Goal: Transaction & Acquisition: Book appointment/travel/reservation

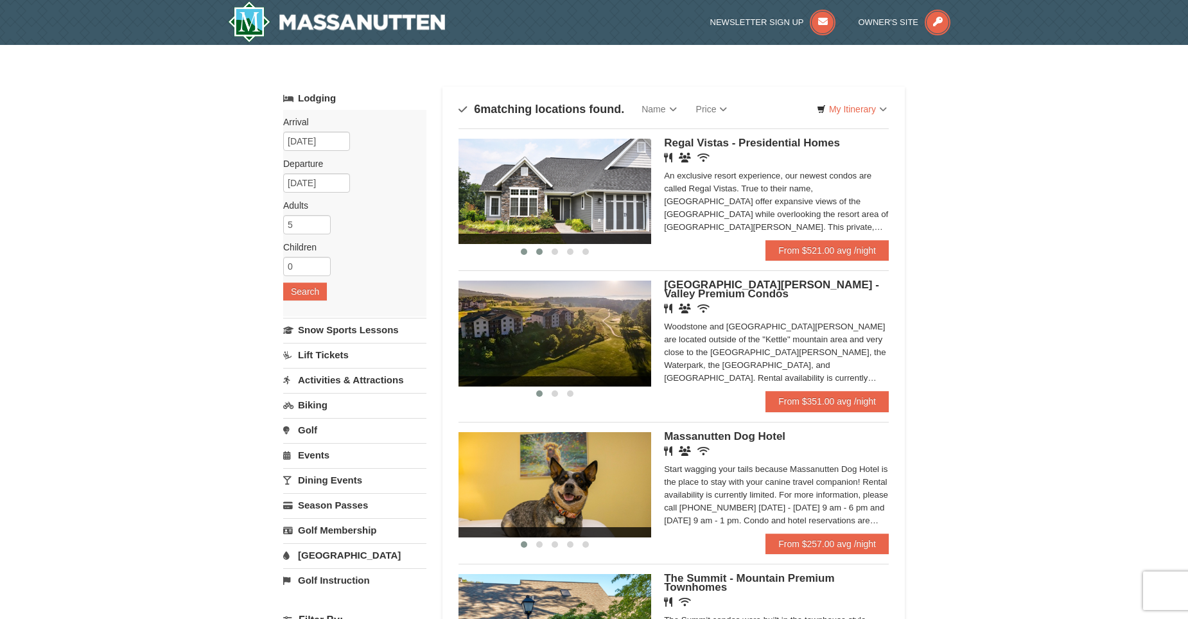
click at [543, 252] on button at bounding box center [539, 251] width 15 height 13
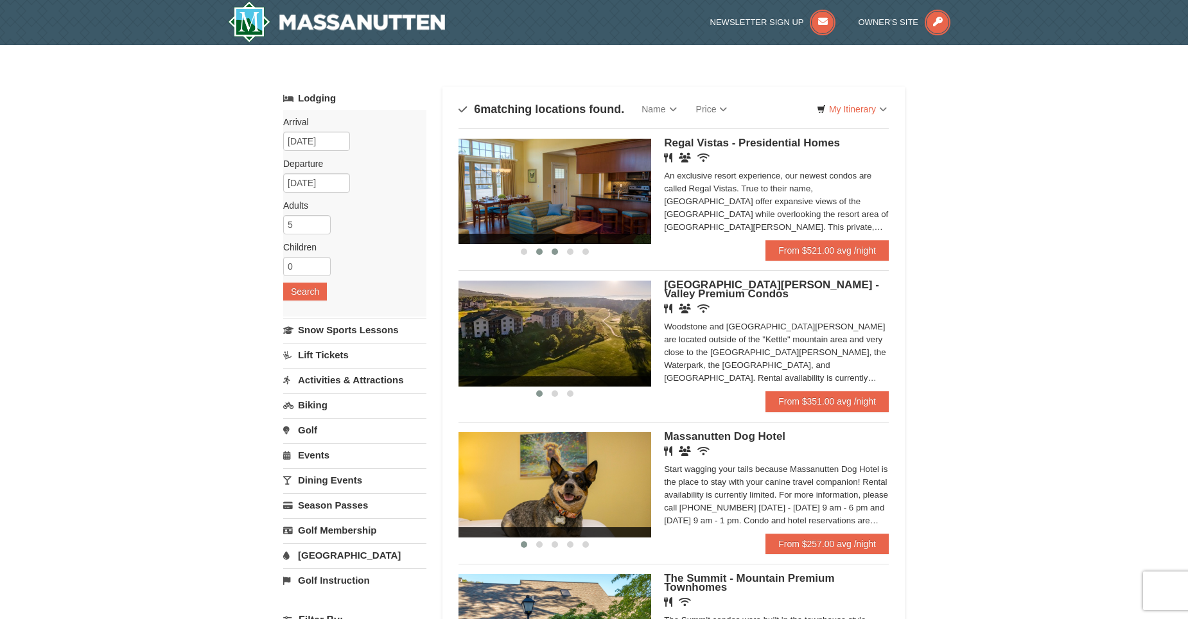
click at [556, 250] on span at bounding box center [555, 252] width 6 height 6
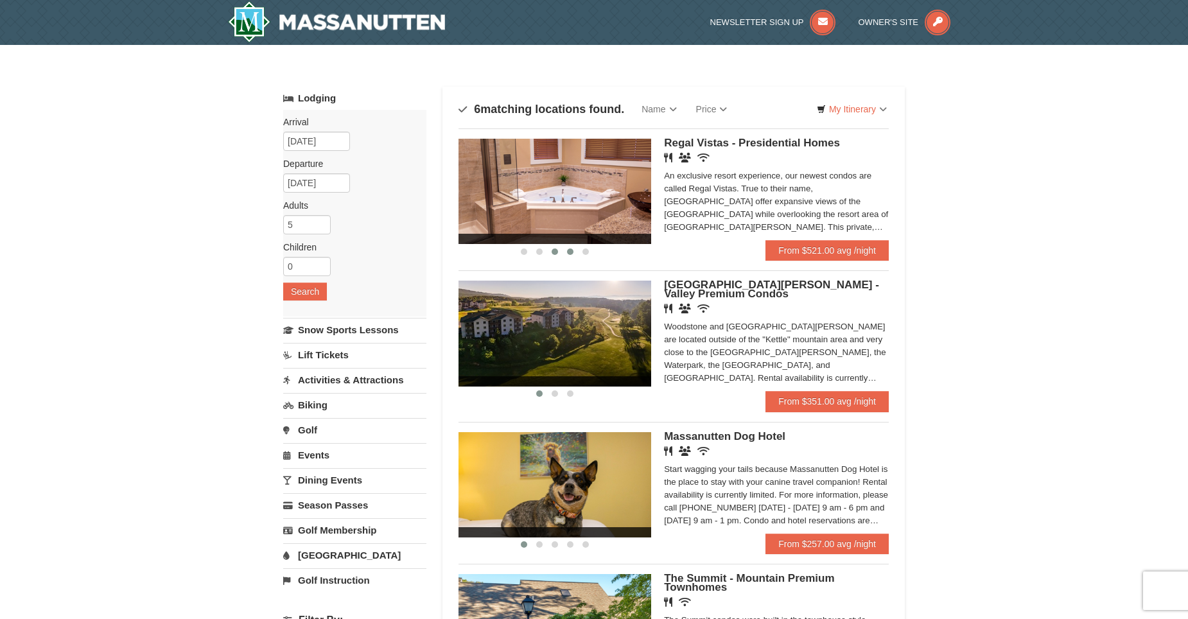
click at [570, 252] on span at bounding box center [570, 252] width 6 height 6
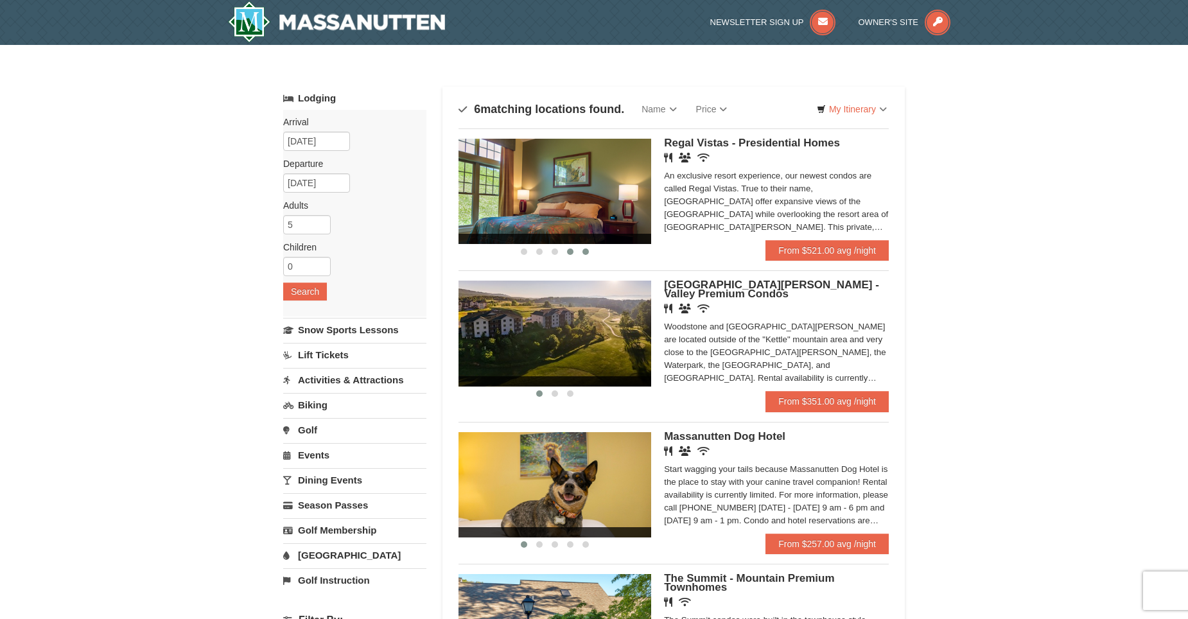
click at [584, 254] on span at bounding box center [585, 252] width 6 height 6
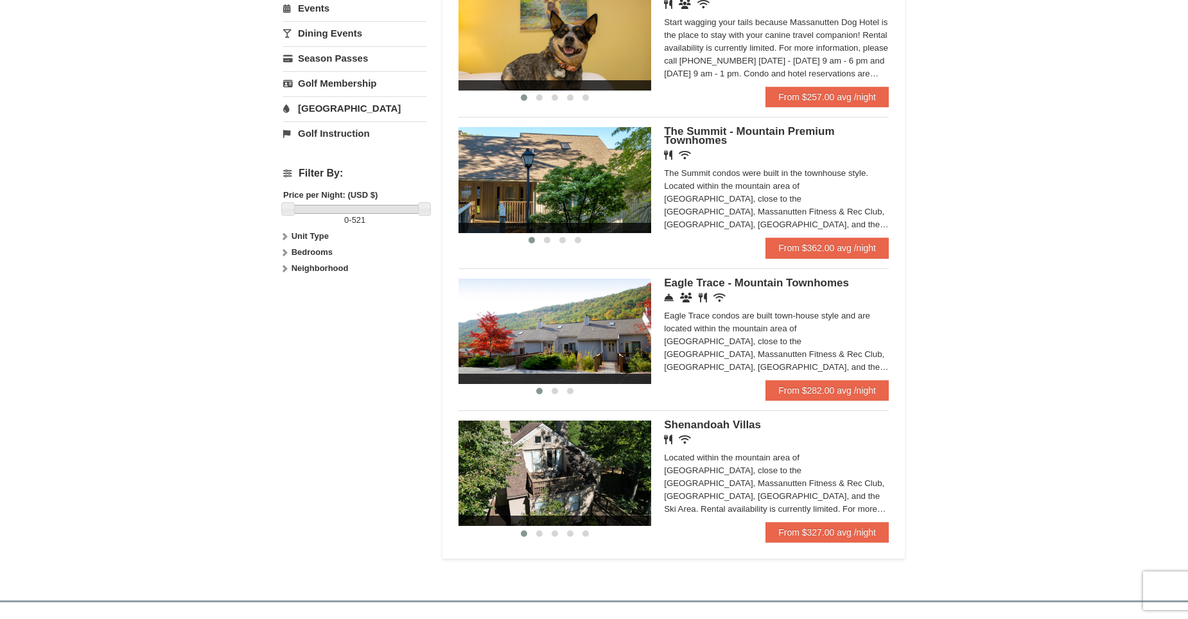
scroll to position [450, 0]
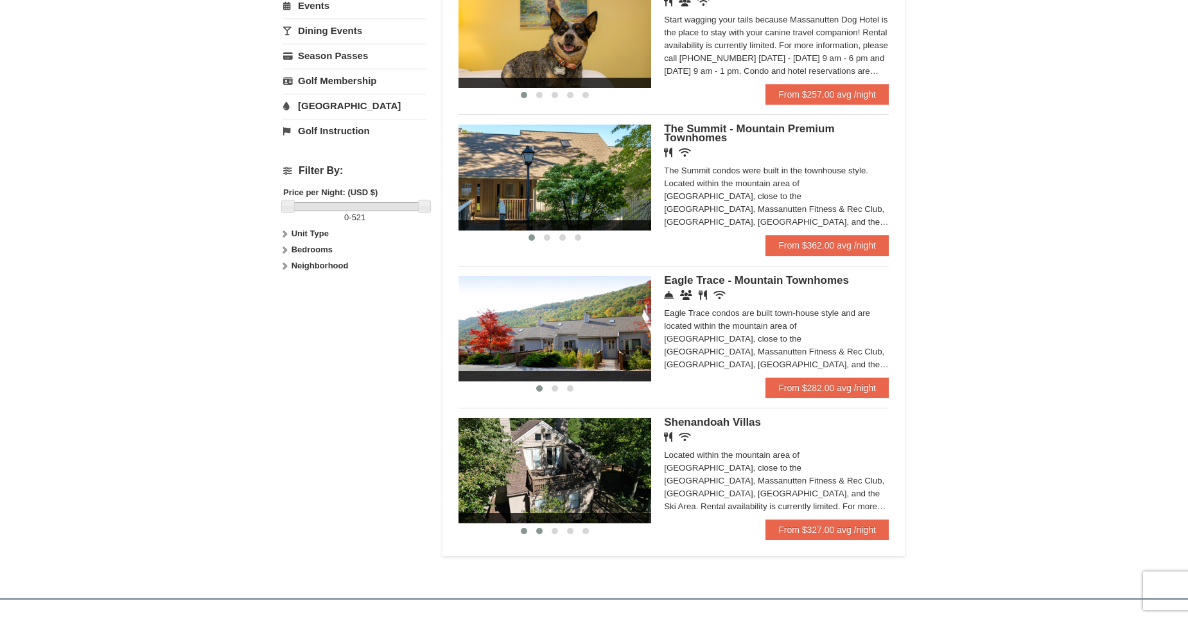
click at [536, 532] on span at bounding box center [539, 531] width 6 height 6
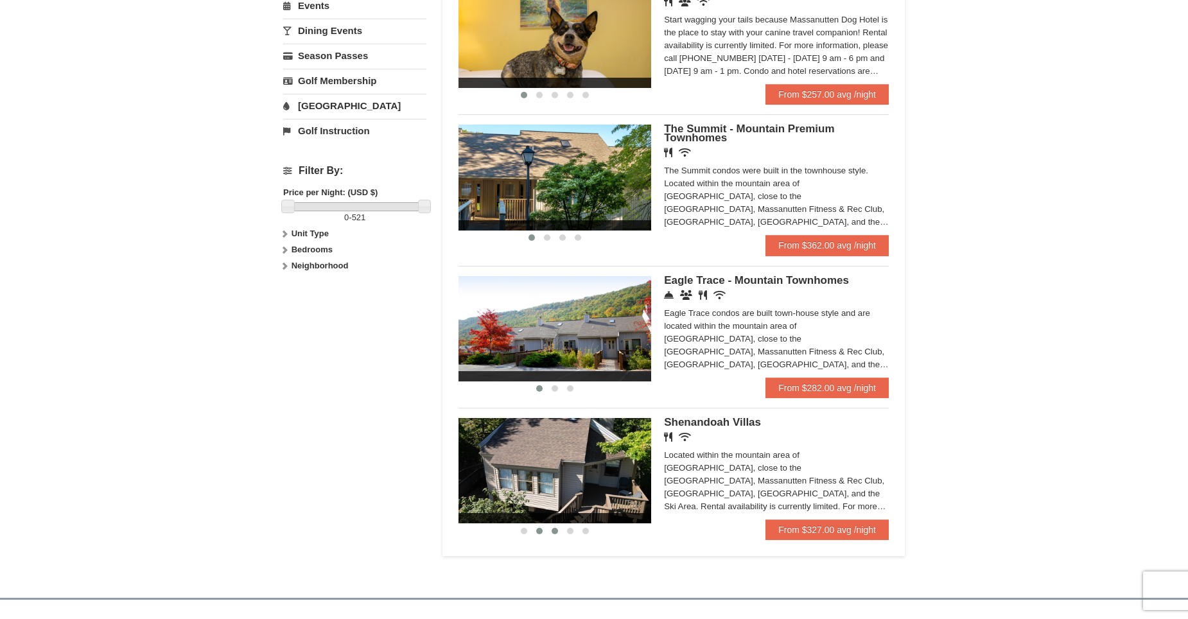
click at [552, 532] on span at bounding box center [555, 531] width 6 height 6
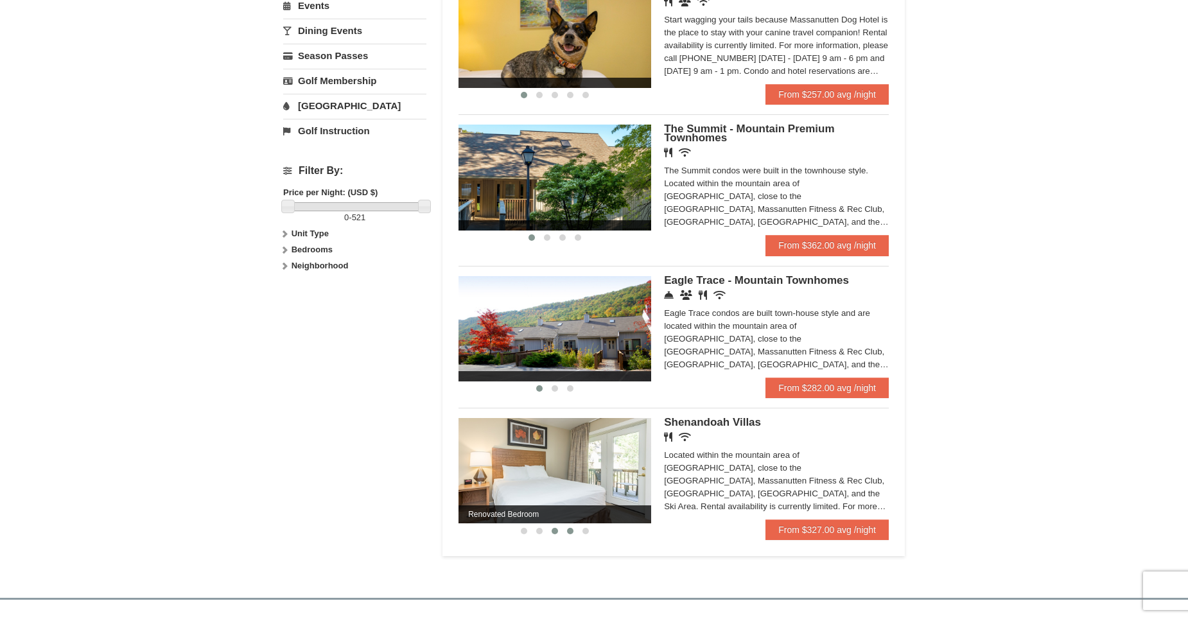
click at [567, 533] on span at bounding box center [570, 531] width 6 height 6
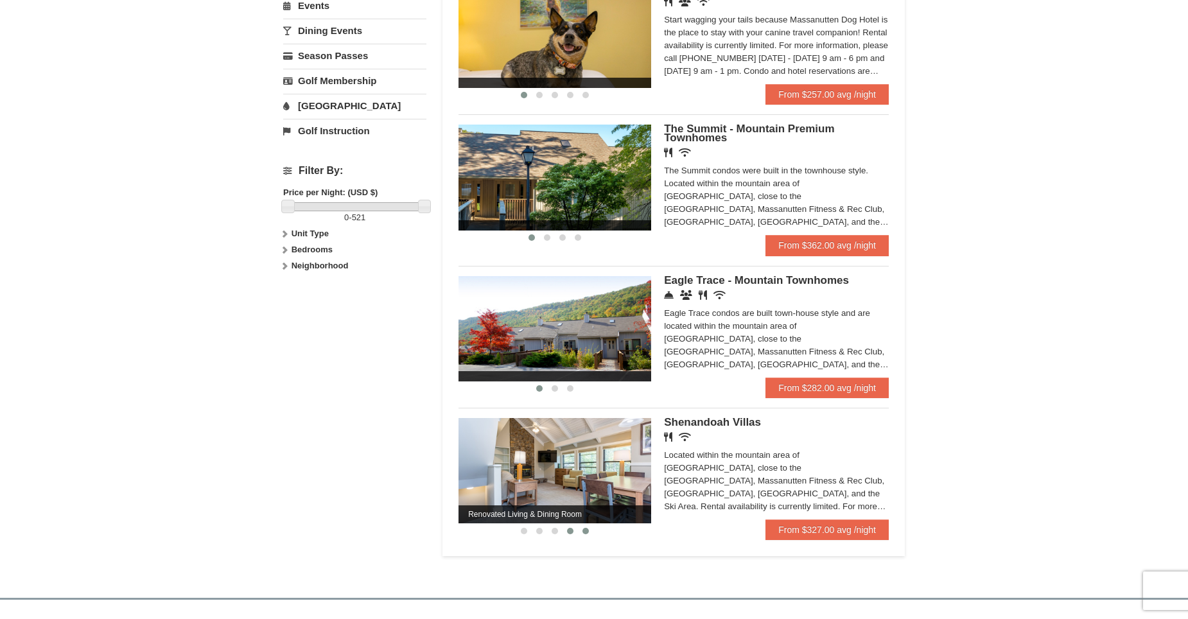
click at [586, 529] on span at bounding box center [585, 531] width 6 height 6
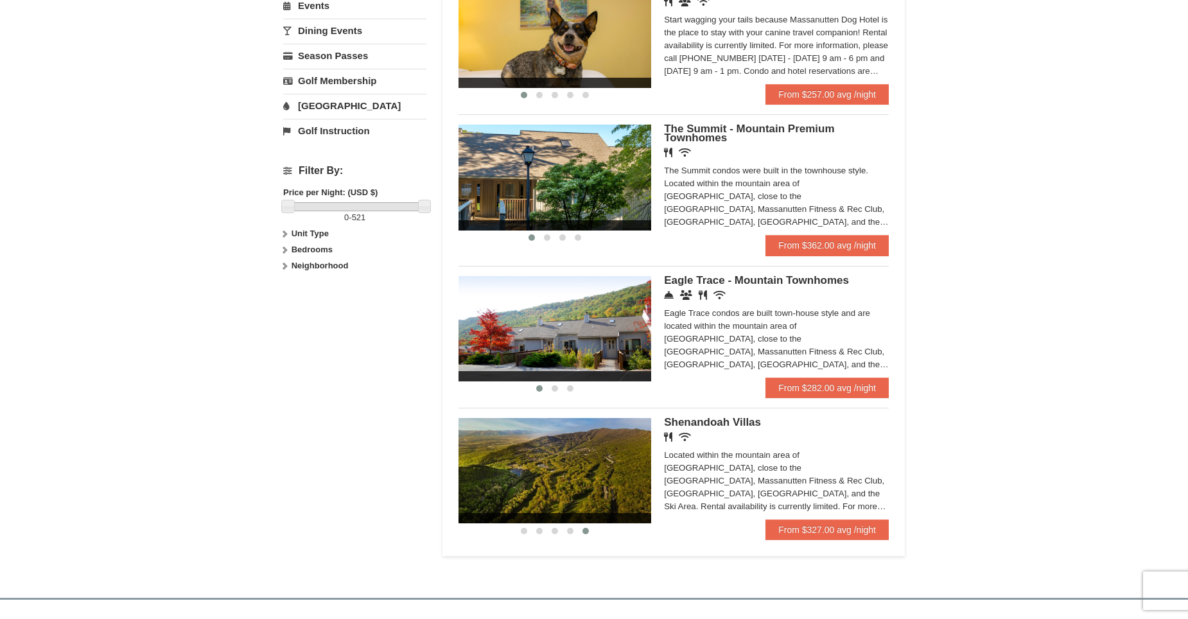
click at [710, 418] on span "Shenandoah Villas" at bounding box center [712, 422] width 97 height 12
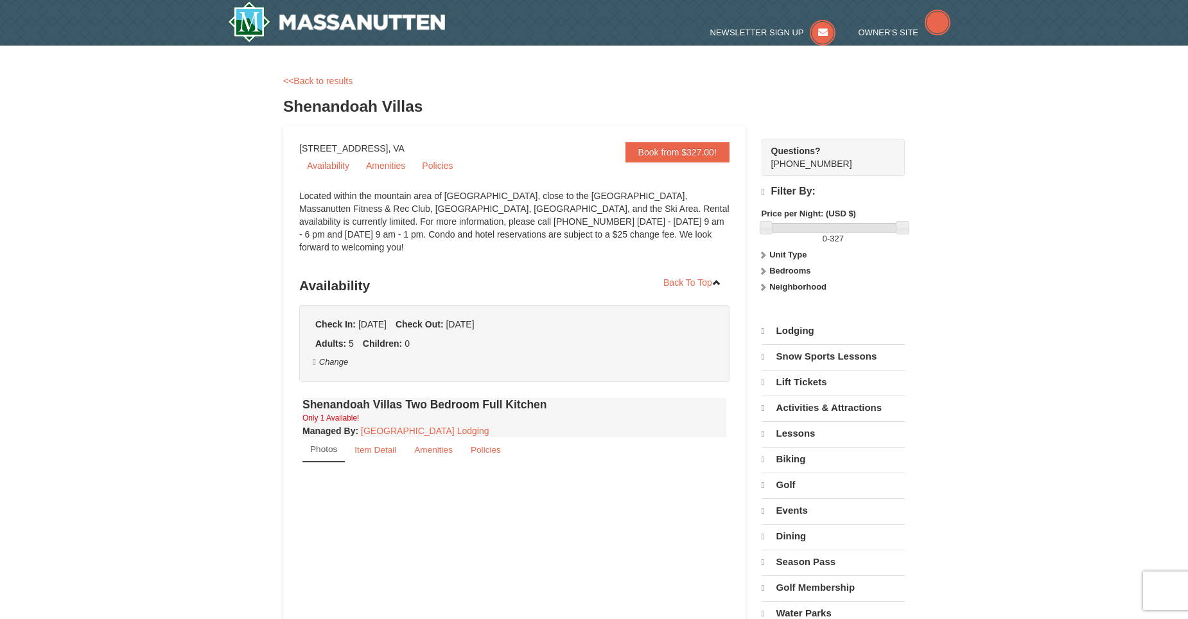
select select "9"
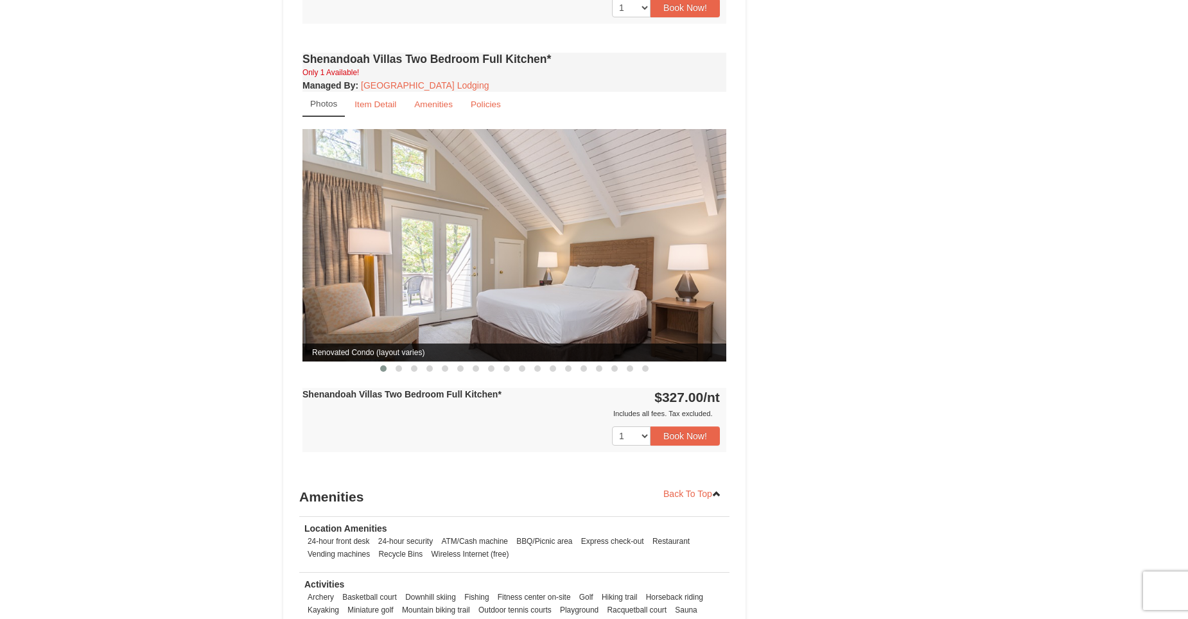
scroll to position [1284, 0]
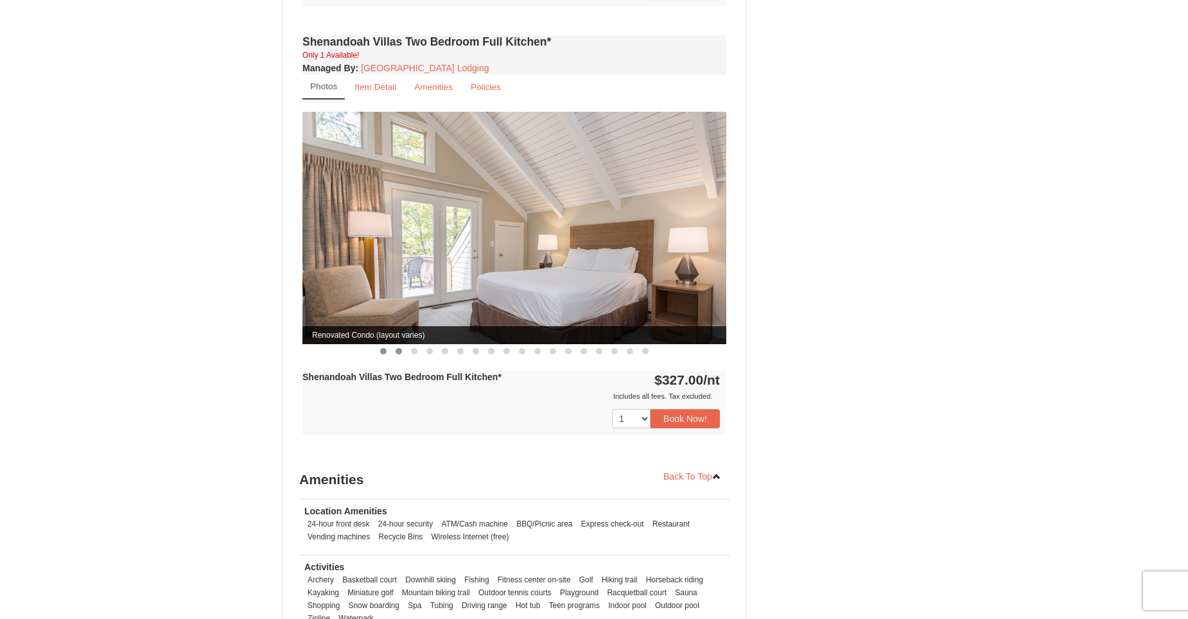
click at [400, 345] on button at bounding box center [398, 351] width 15 height 13
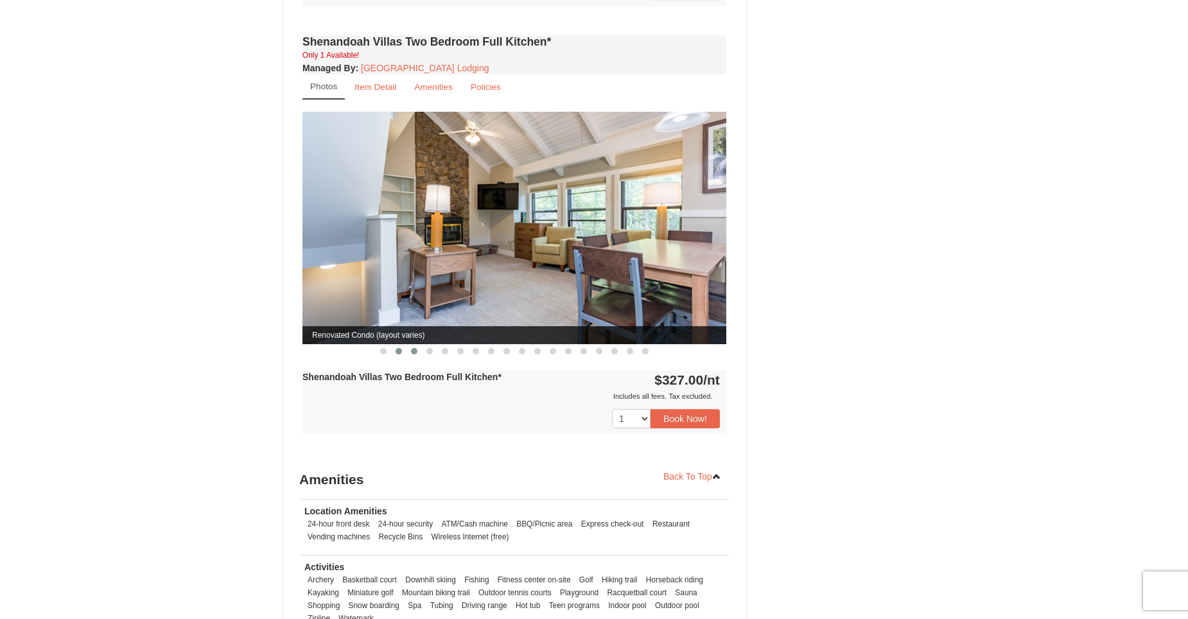
click at [415, 345] on button at bounding box center [414, 351] width 15 height 13
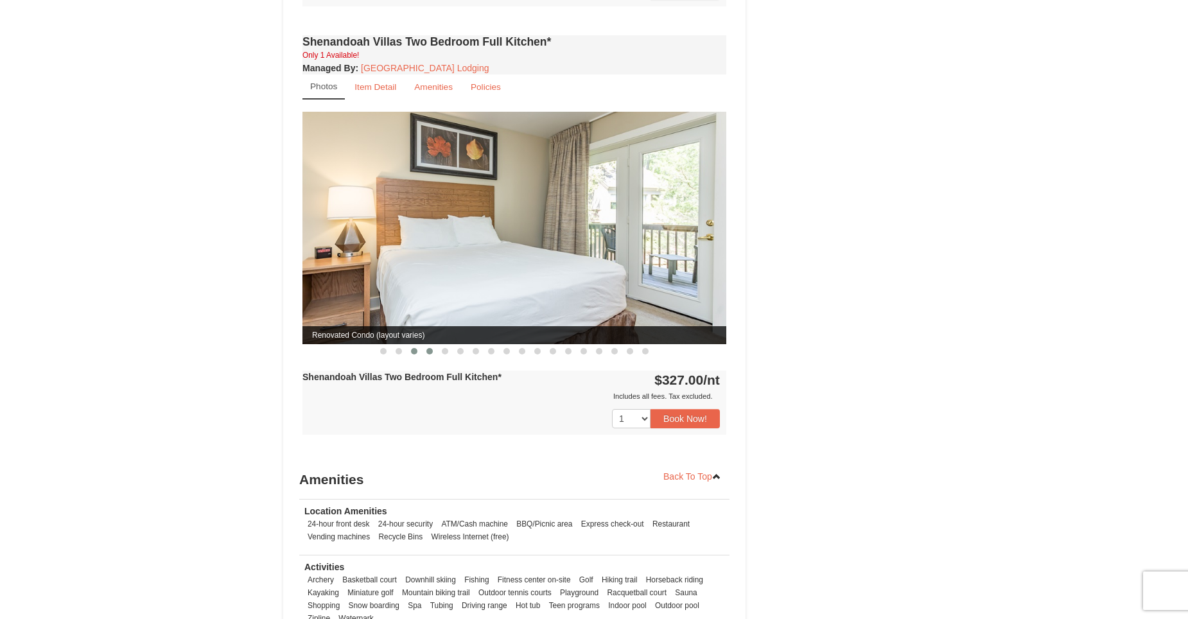
click at [430, 348] on span at bounding box center [429, 351] width 6 height 6
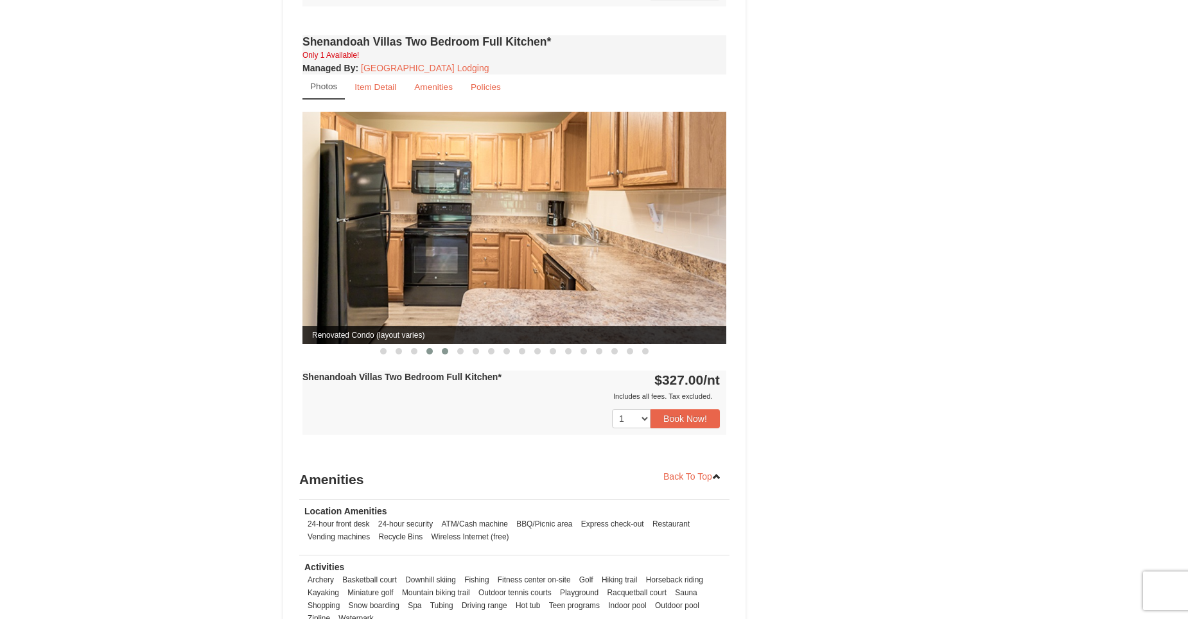
click at [447, 348] on span at bounding box center [445, 351] width 6 height 6
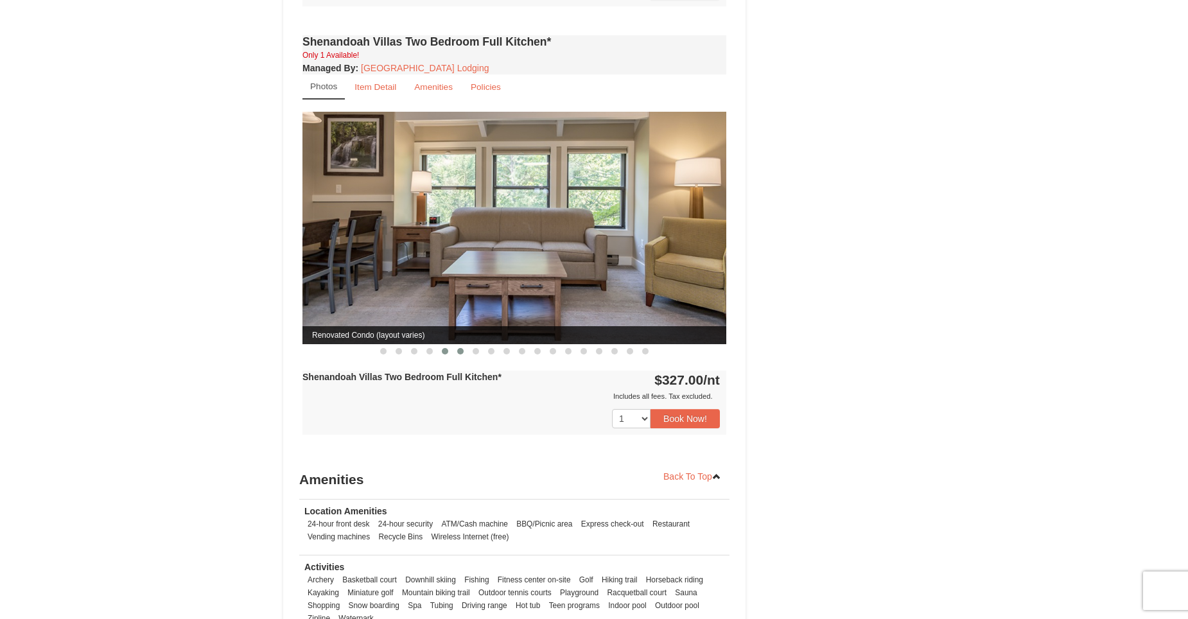
click at [459, 348] on span at bounding box center [460, 351] width 6 height 6
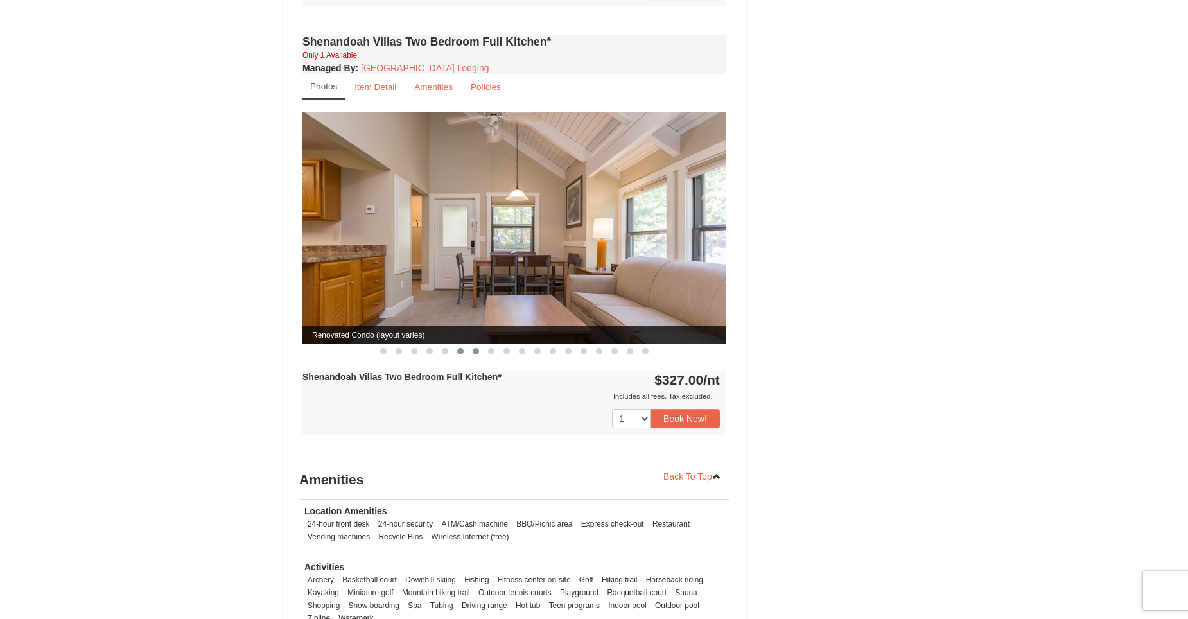
click at [480, 345] on button at bounding box center [475, 351] width 15 height 13
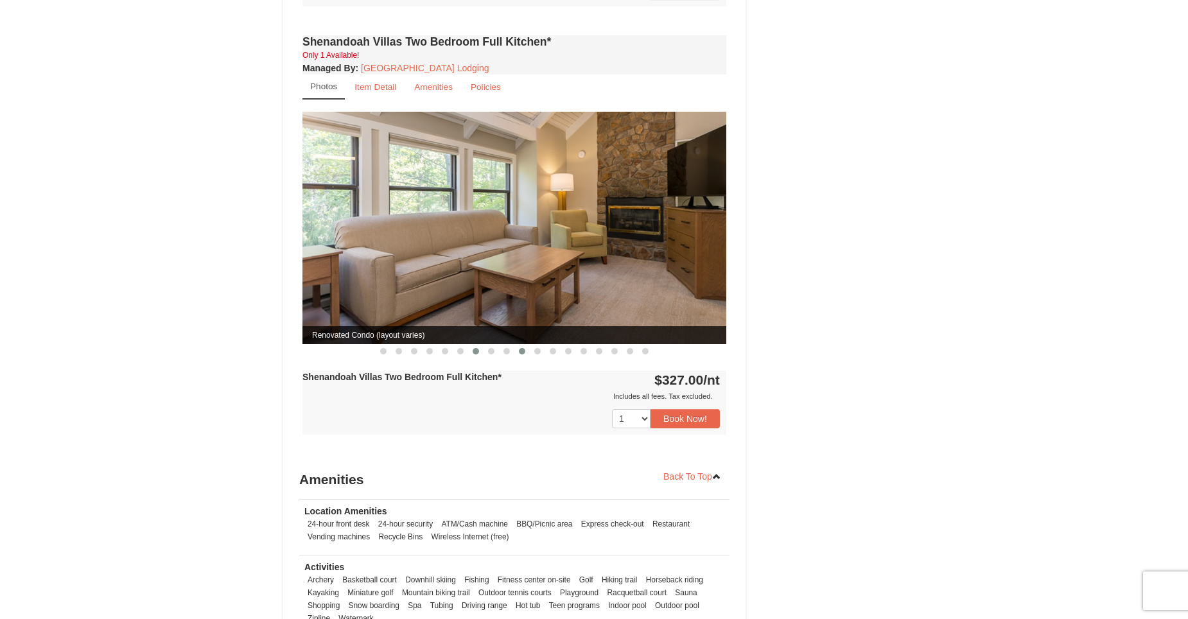
click at [522, 348] on span at bounding box center [522, 351] width 6 height 6
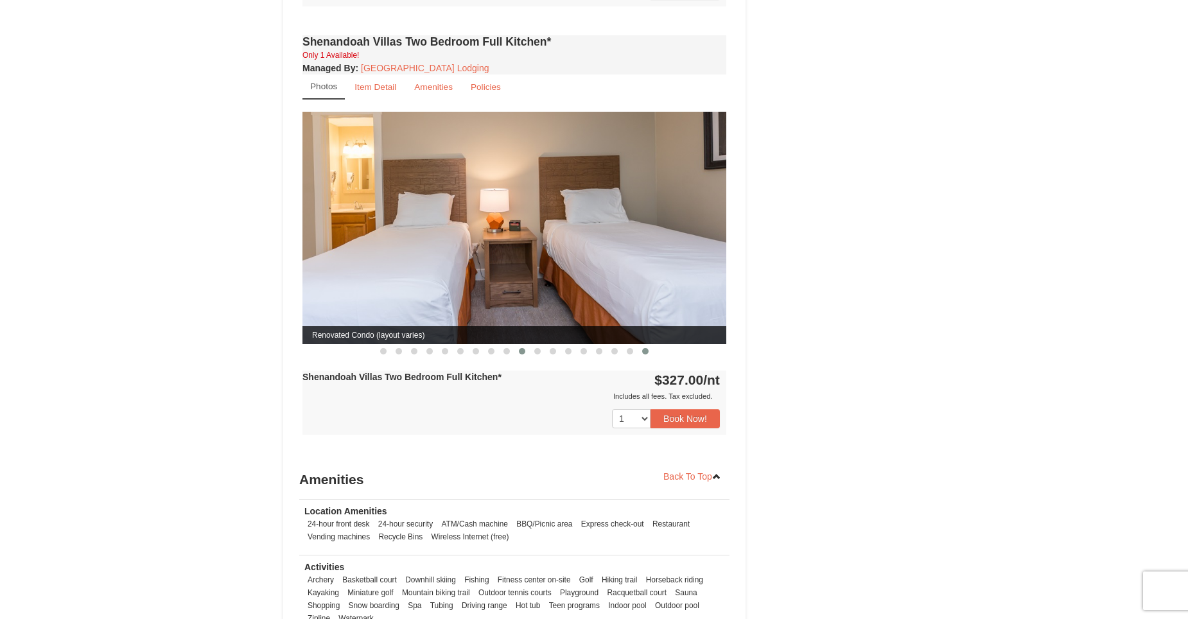
click at [646, 348] on span at bounding box center [645, 351] width 6 height 6
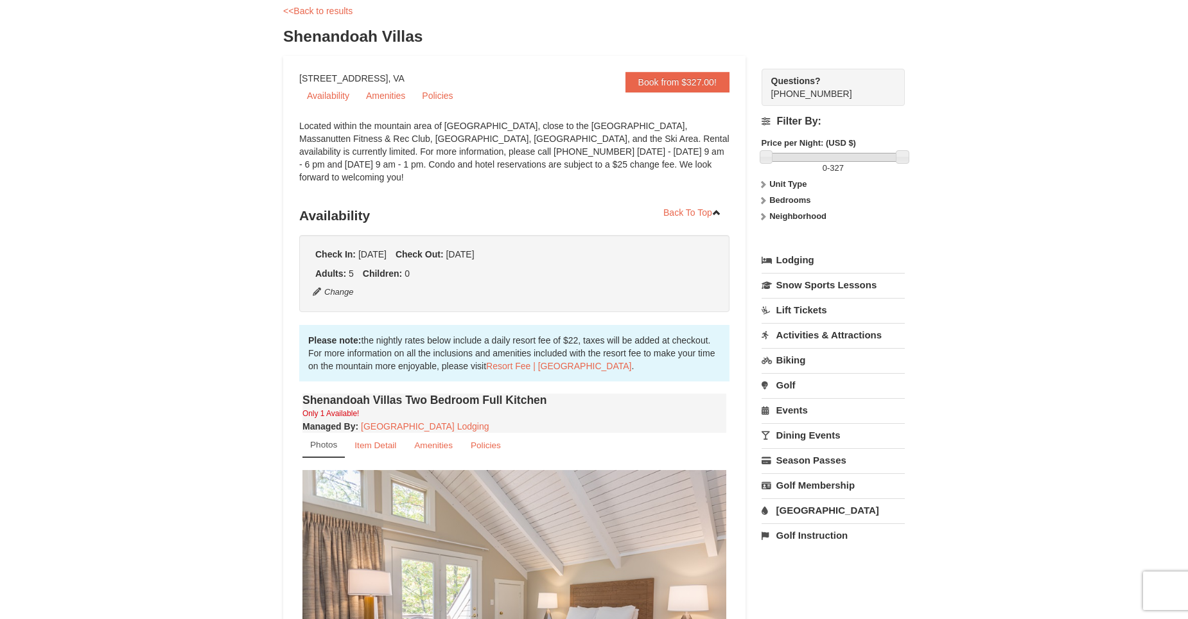
scroll to position [0, 0]
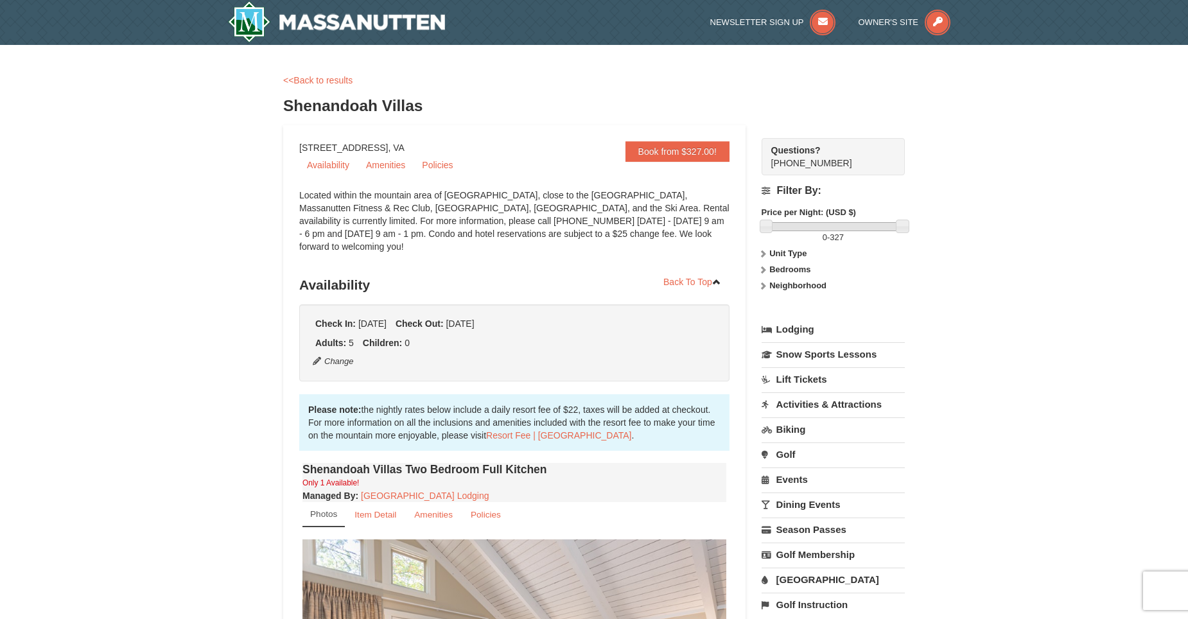
click at [322, 85] on link "<<Back to results" at bounding box center [317, 80] width 69 height 10
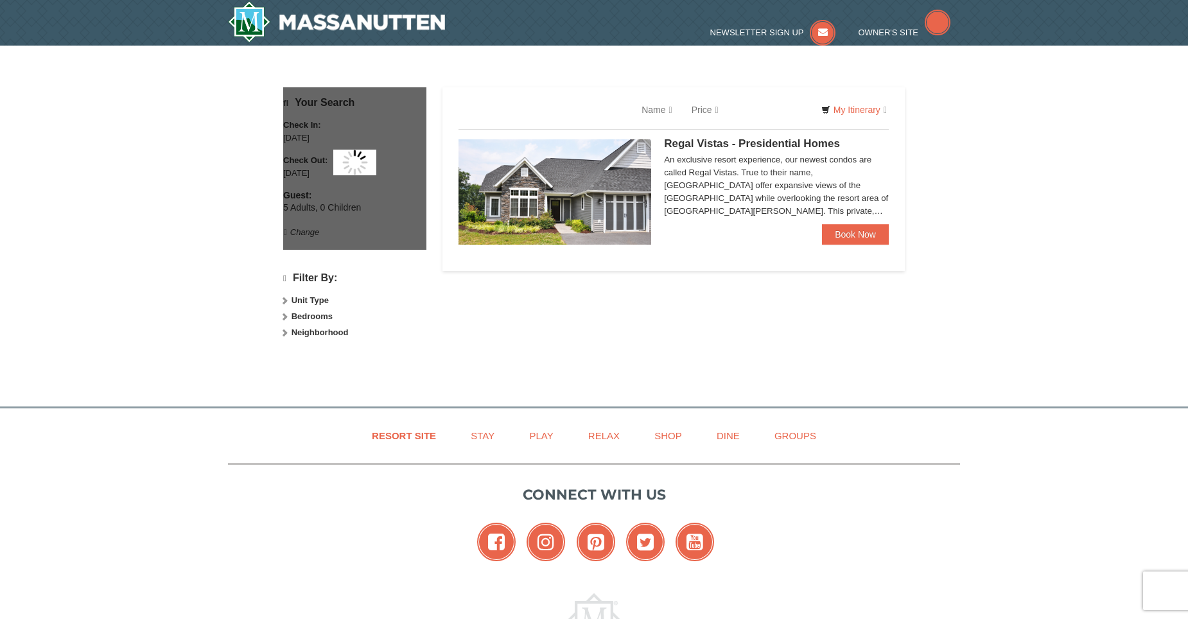
scroll to position [450, 0]
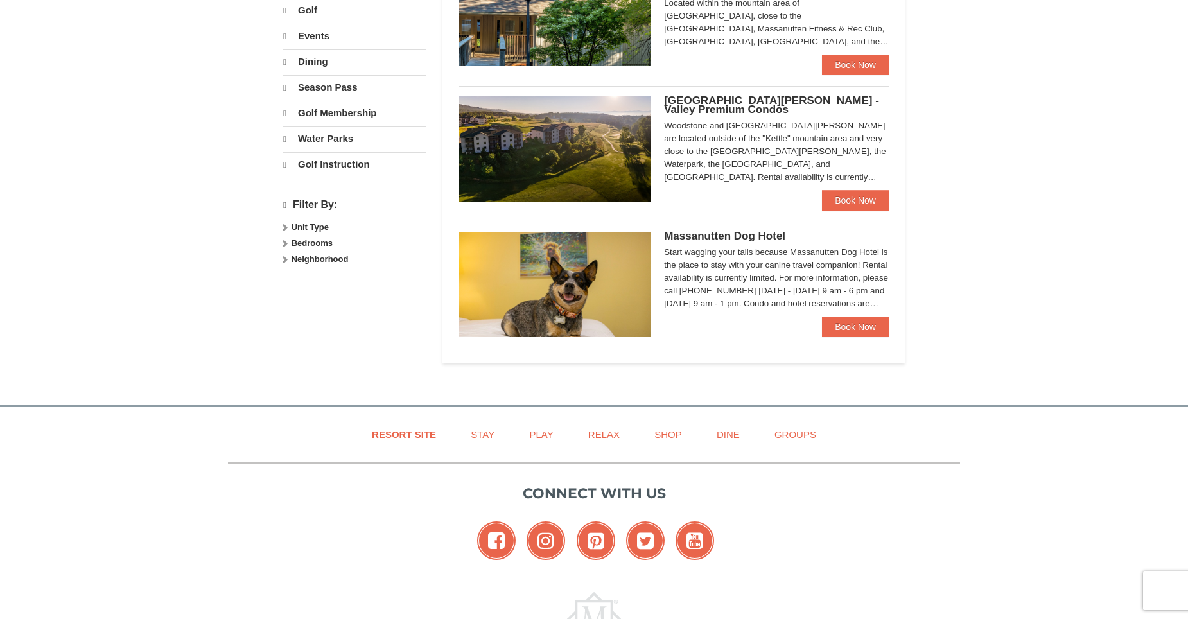
select select "9"
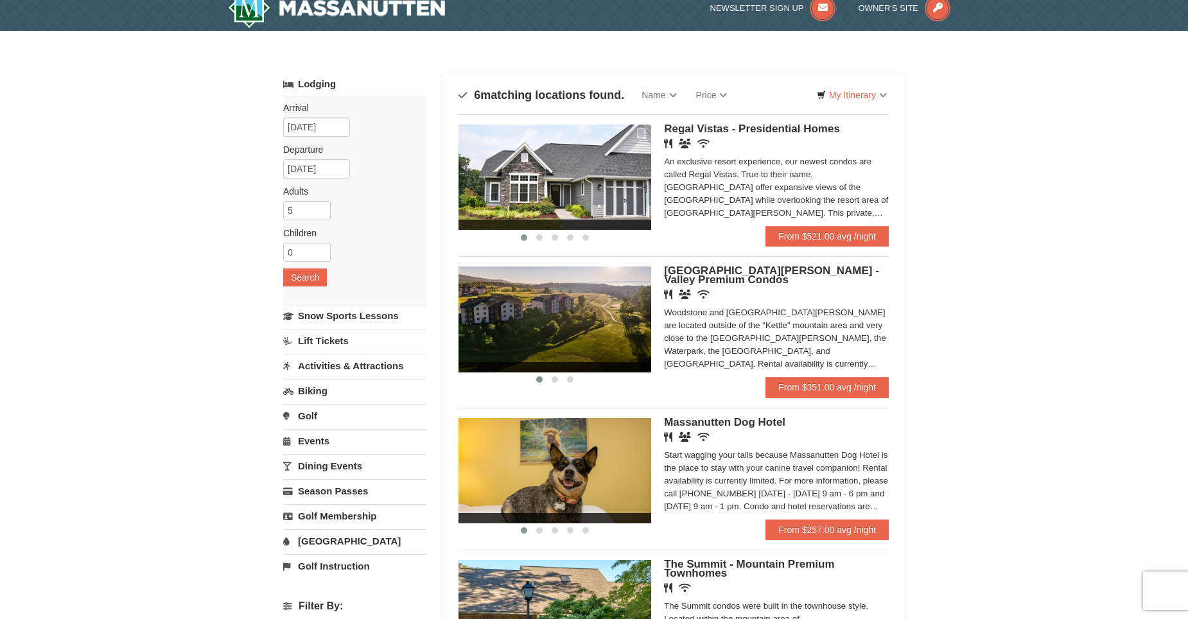
scroll to position [0, 0]
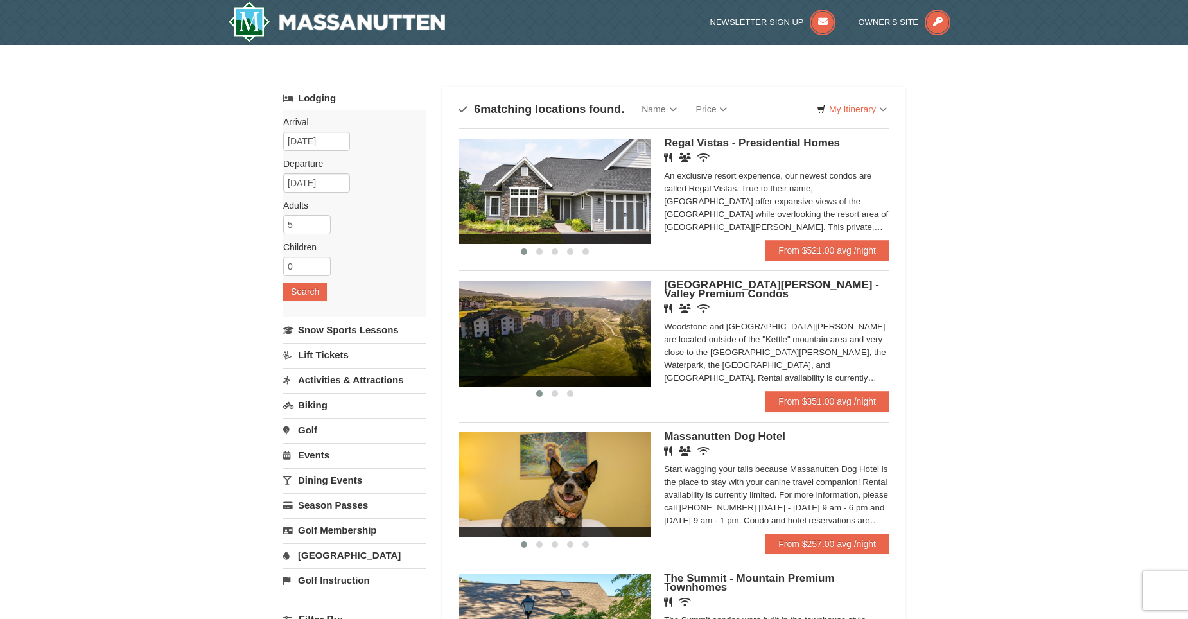
click at [702, 138] on div "‹ › Regal Vistas - Presidential Homes Restaurant Banquet Facilities Wireless In…" at bounding box center [674, 188] width 430 height 121
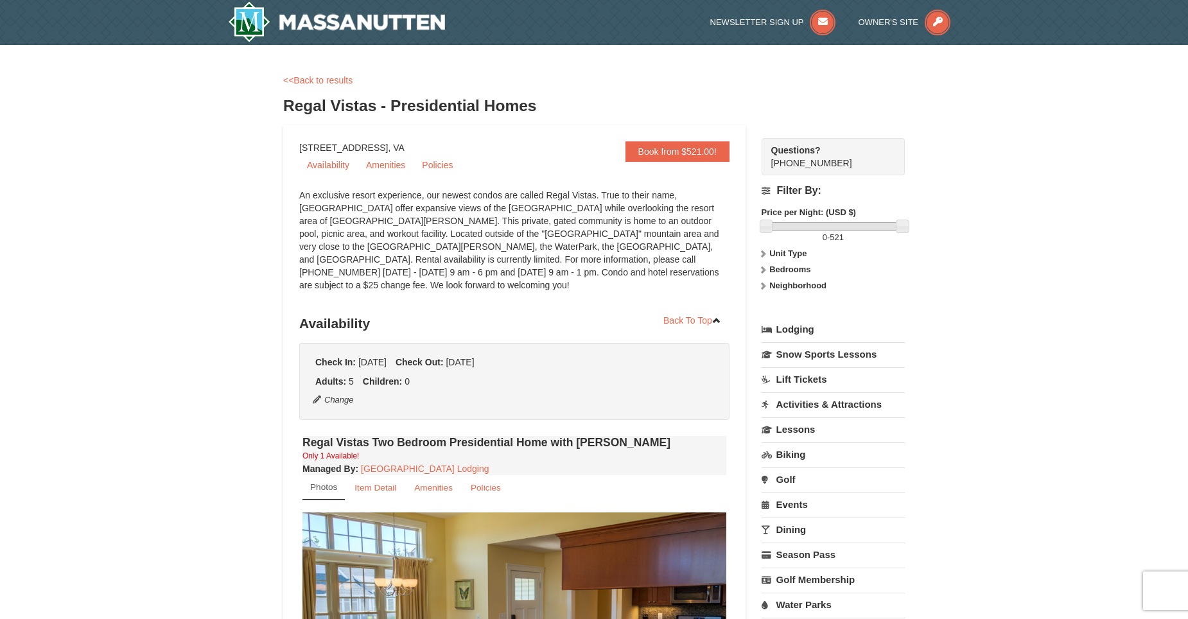
select select "9"
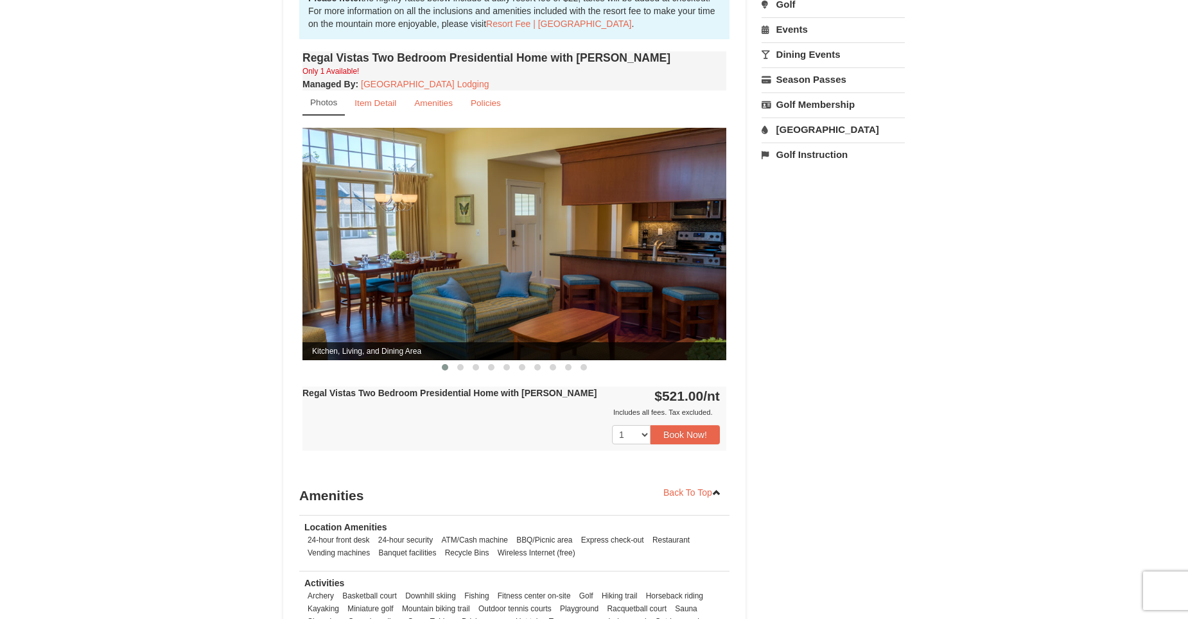
scroll to position [450, 0]
click at [458, 362] on button at bounding box center [460, 368] width 15 height 13
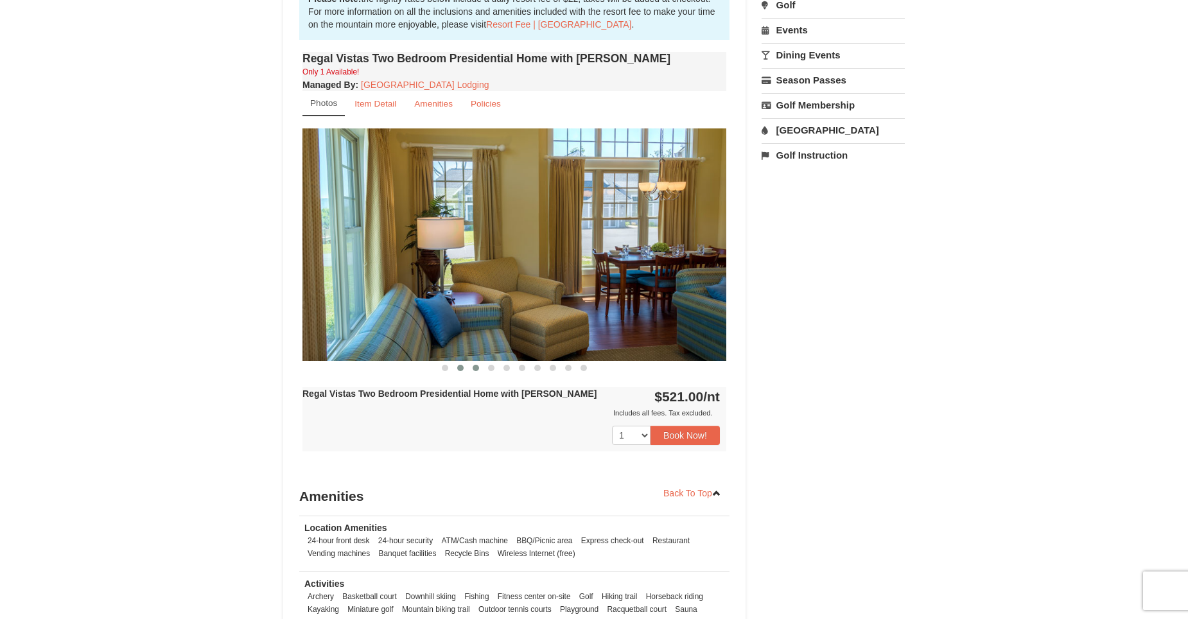
click at [480, 362] on button at bounding box center [475, 368] width 15 height 13
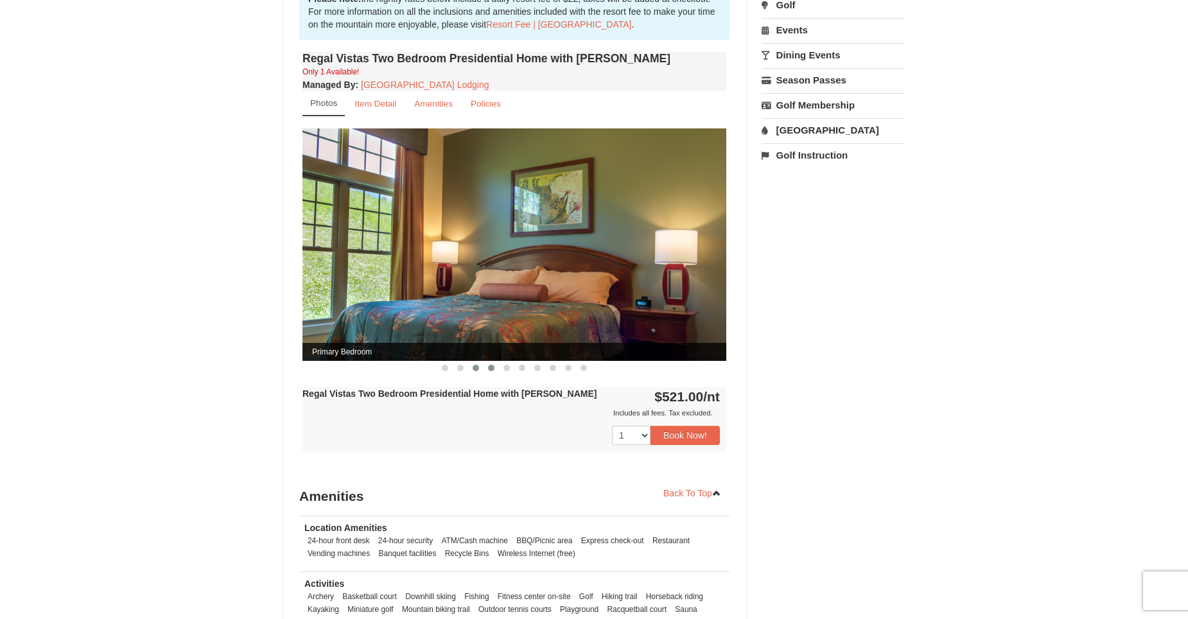
click at [490, 365] on span at bounding box center [491, 368] width 6 height 6
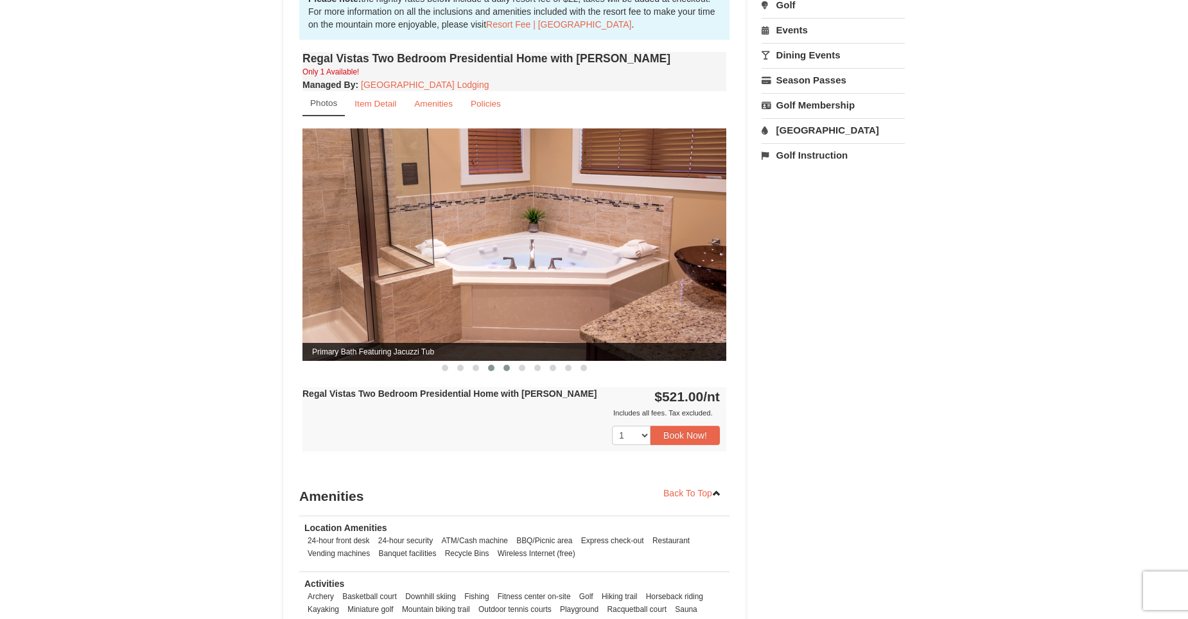
click at [505, 365] on span at bounding box center [506, 368] width 6 height 6
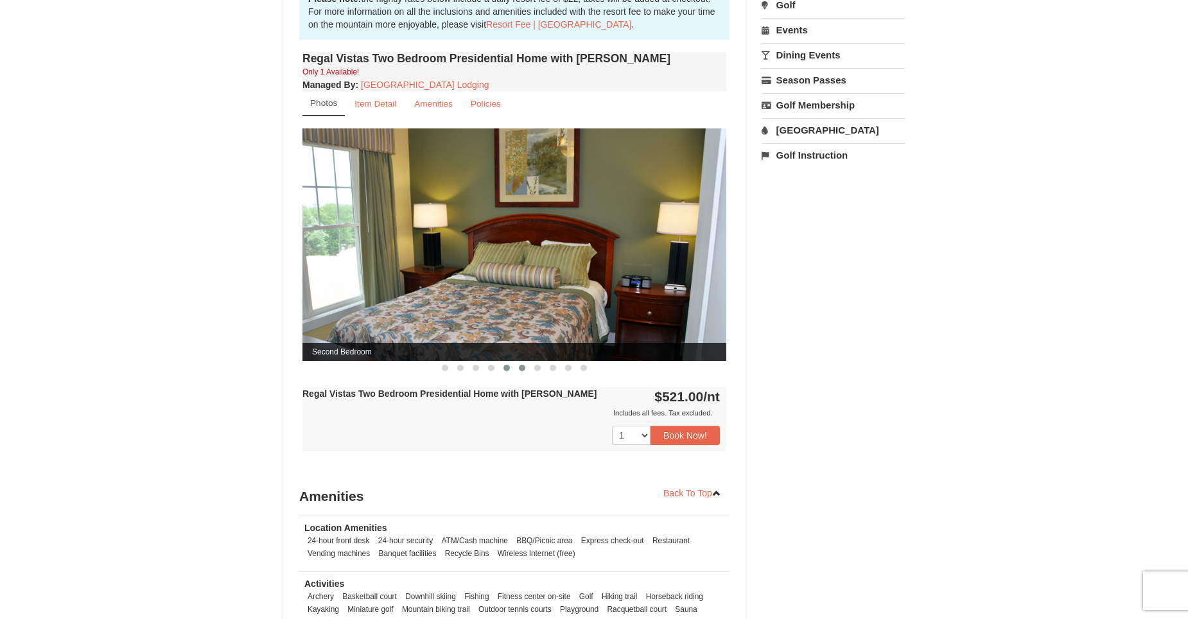
click at [525, 362] on button at bounding box center [521, 368] width 15 height 13
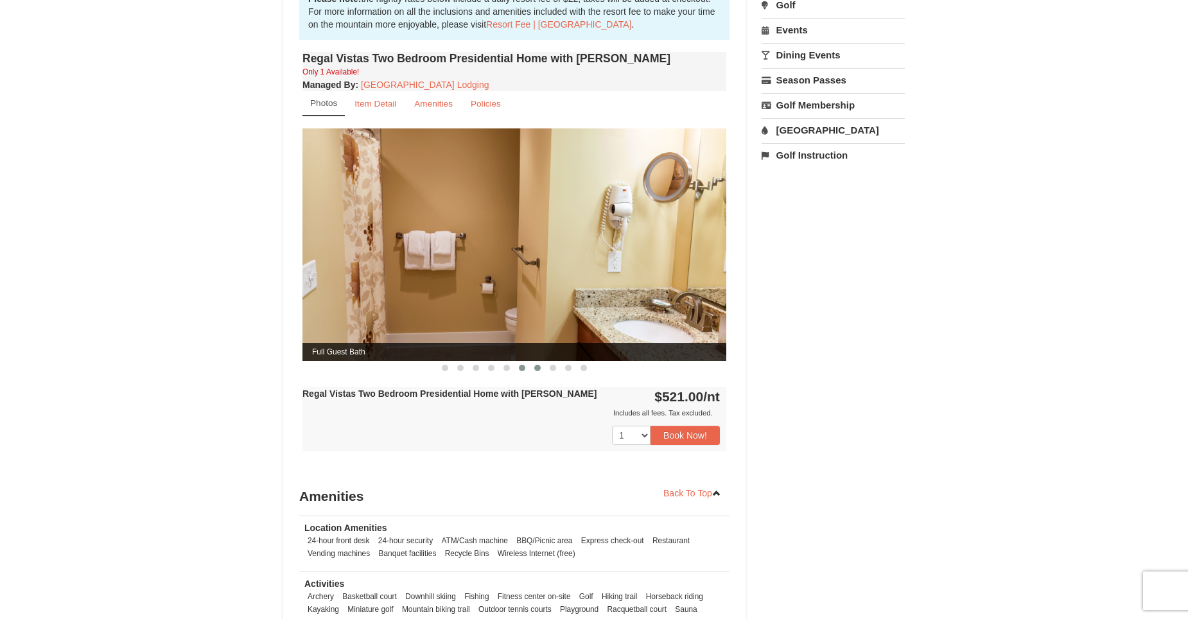
click at [536, 365] on span at bounding box center [537, 368] width 6 height 6
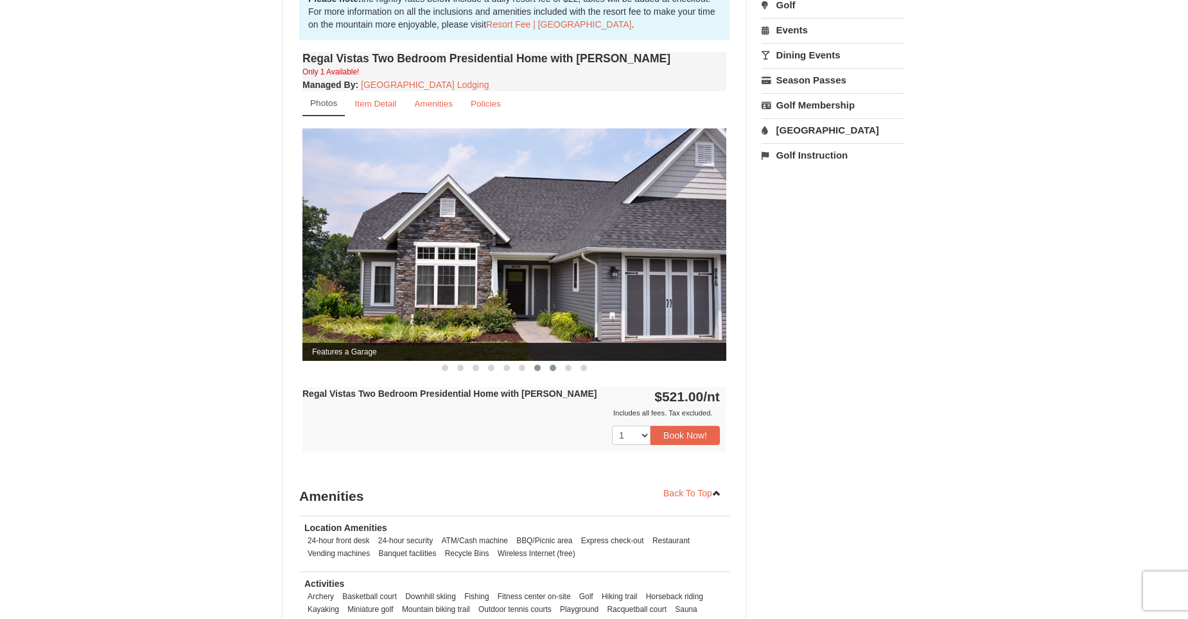
click at [550, 365] on span at bounding box center [553, 368] width 6 height 6
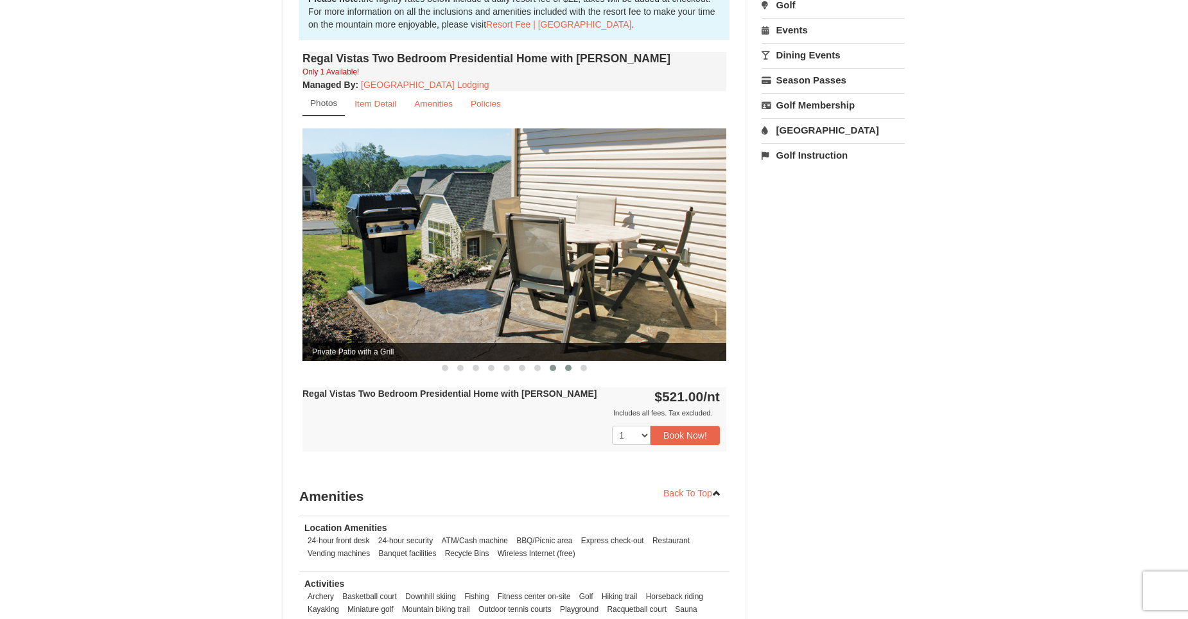
click at [567, 365] on span at bounding box center [568, 368] width 6 height 6
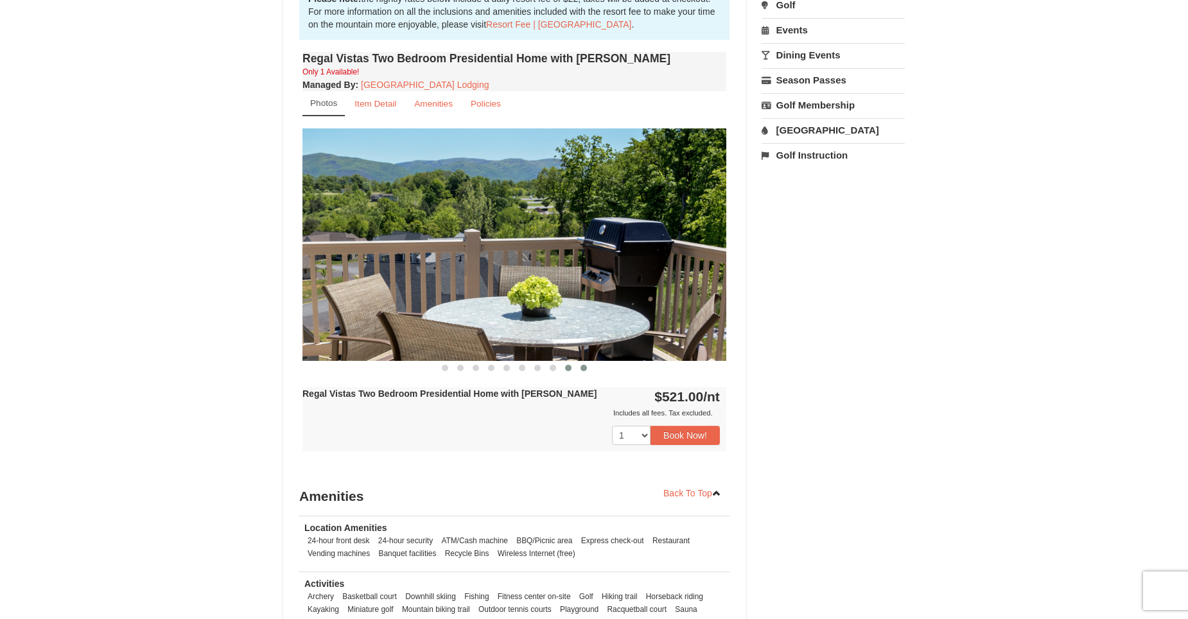
click at [582, 365] on span at bounding box center [584, 368] width 6 height 6
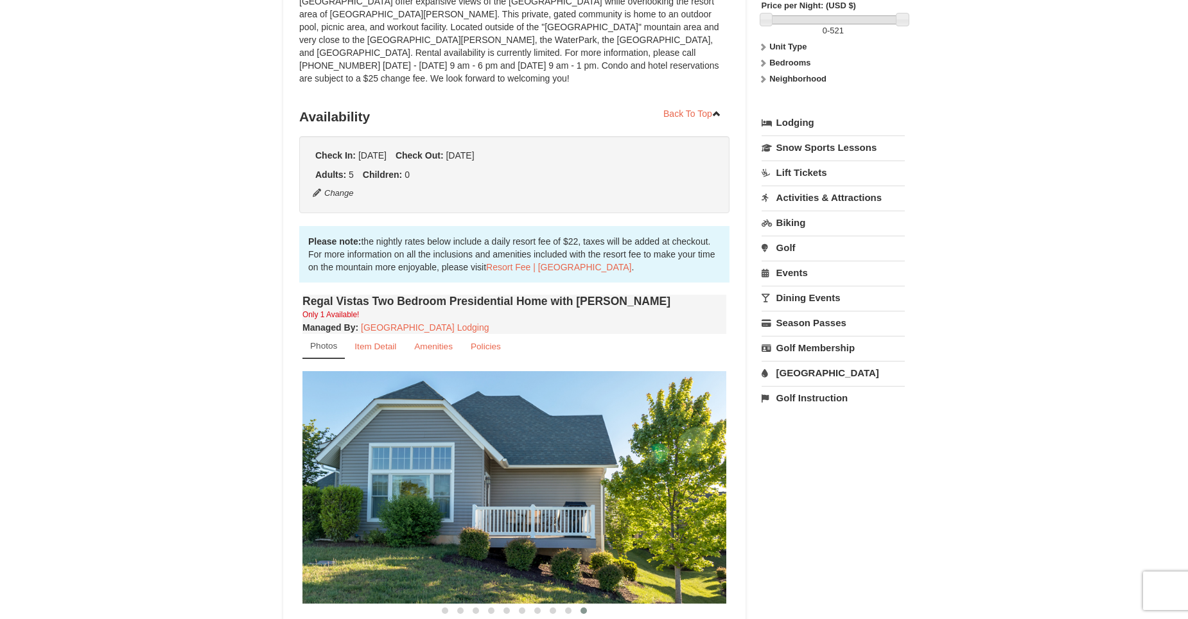
scroll to position [193, 0]
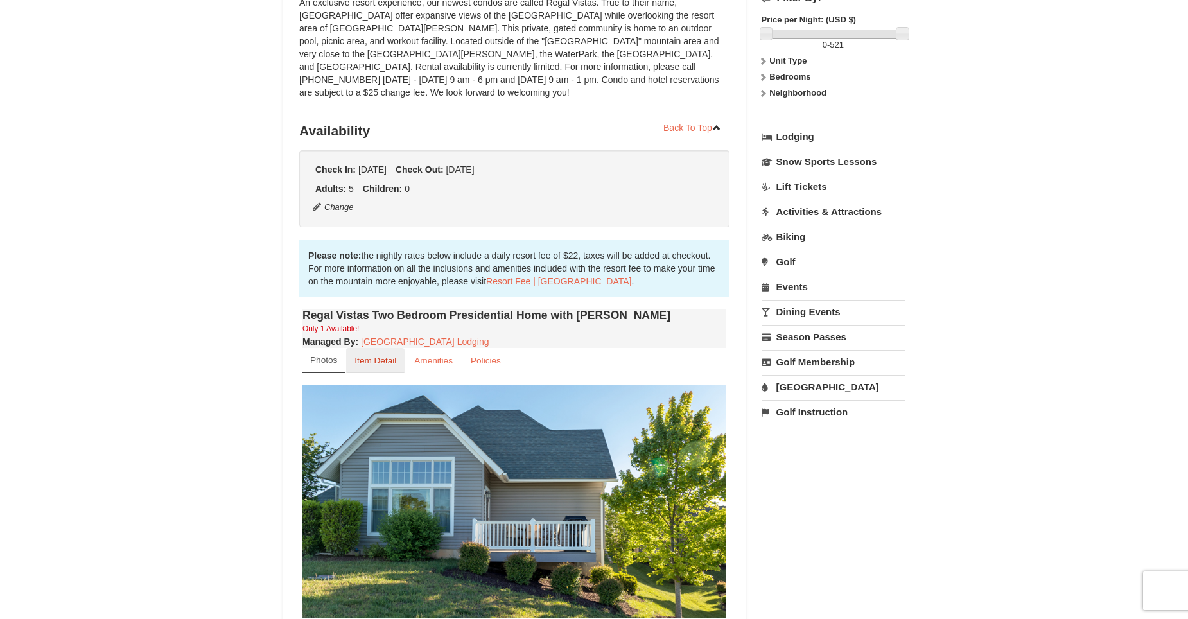
click at [379, 356] on small "Item Detail" at bounding box center [375, 361] width 42 height 10
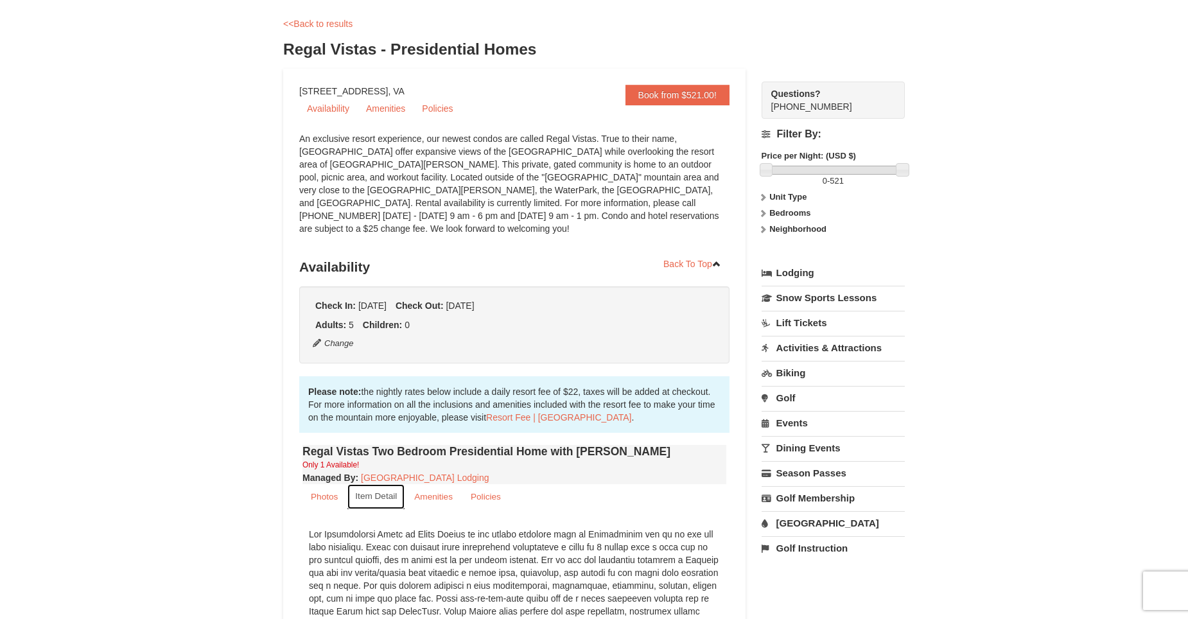
scroll to position [0, 0]
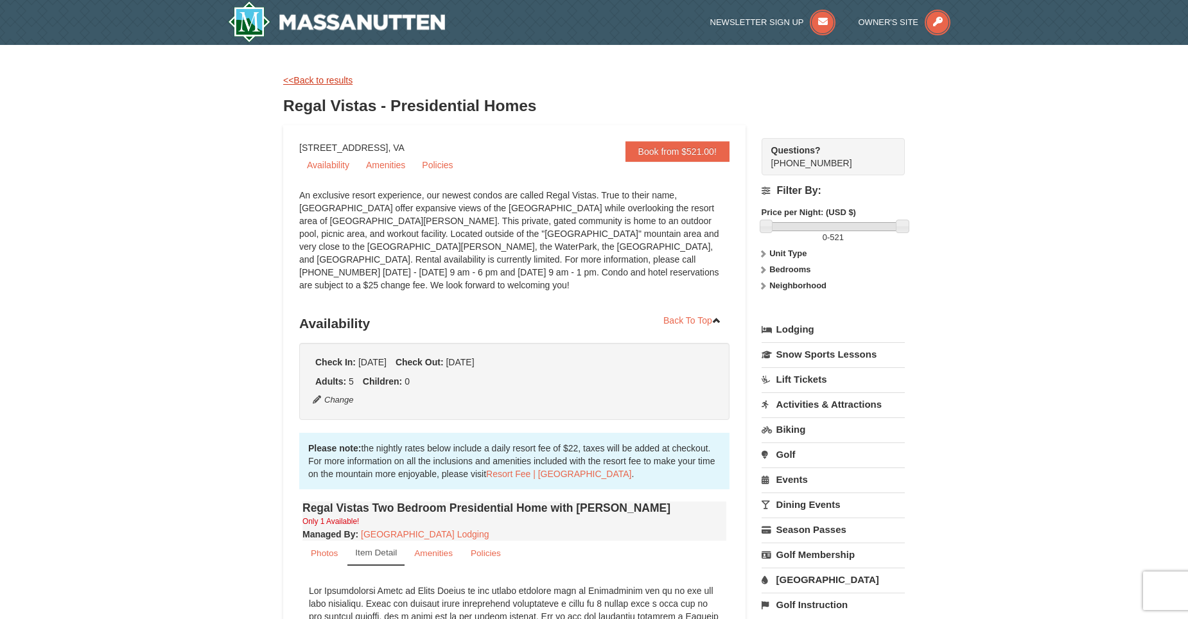
click at [316, 82] on link "<<Back to results" at bounding box center [317, 80] width 69 height 10
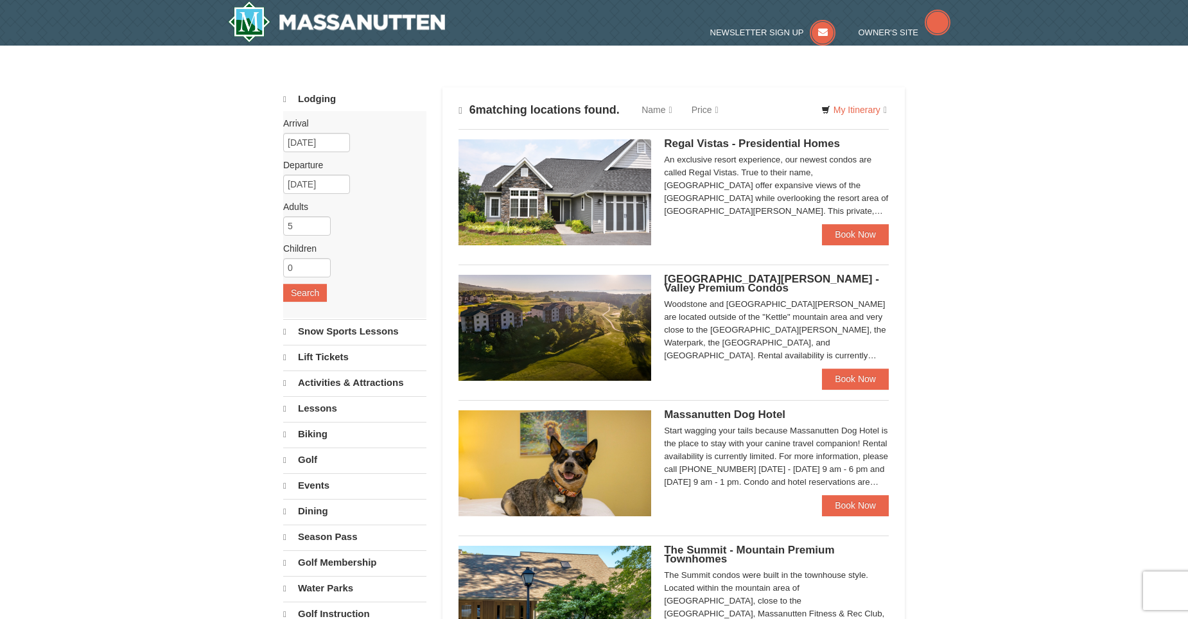
select select "9"
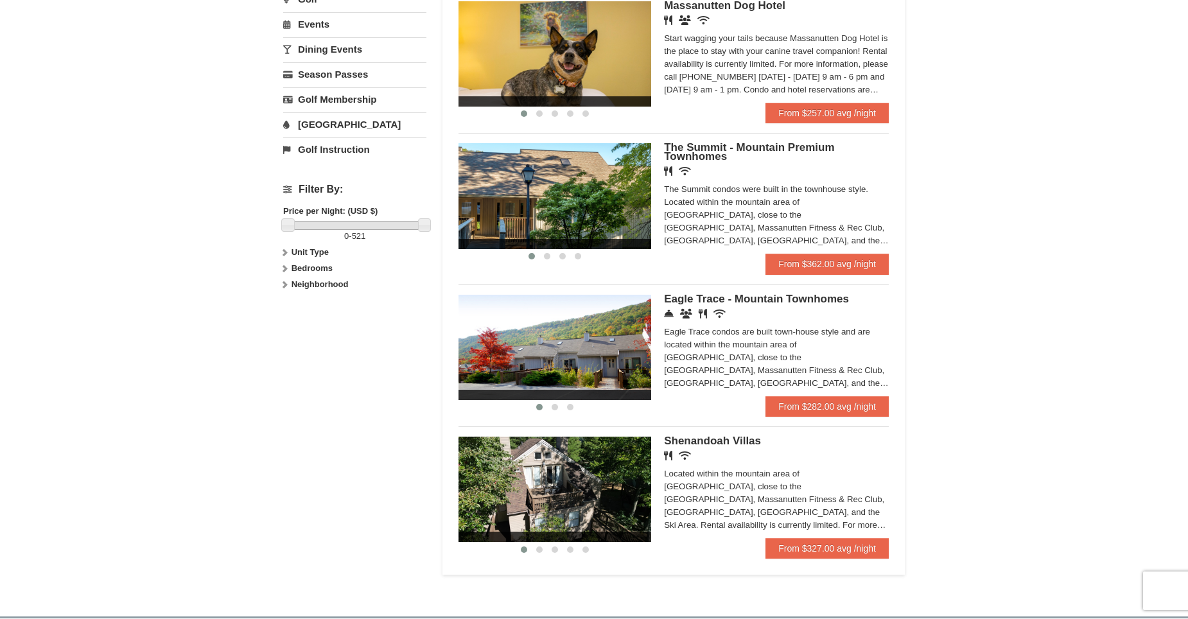
scroll to position [450, 0]
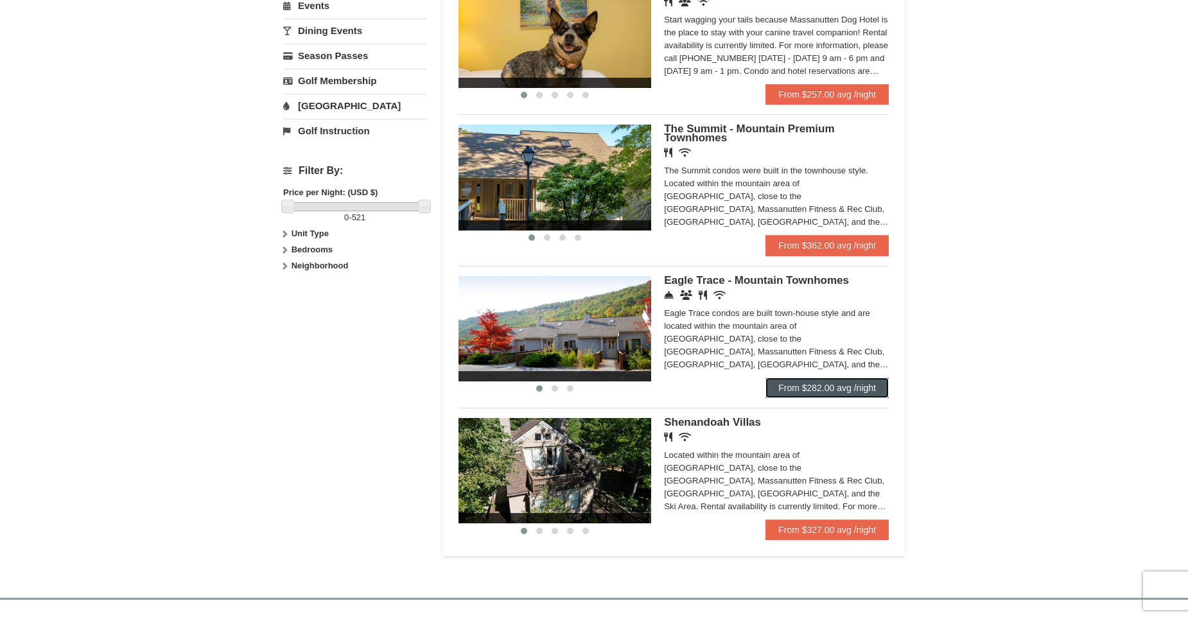
click at [812, 381] on link "From $282.00 avg /night" at bounding box center [827, 388] width 123 height 21
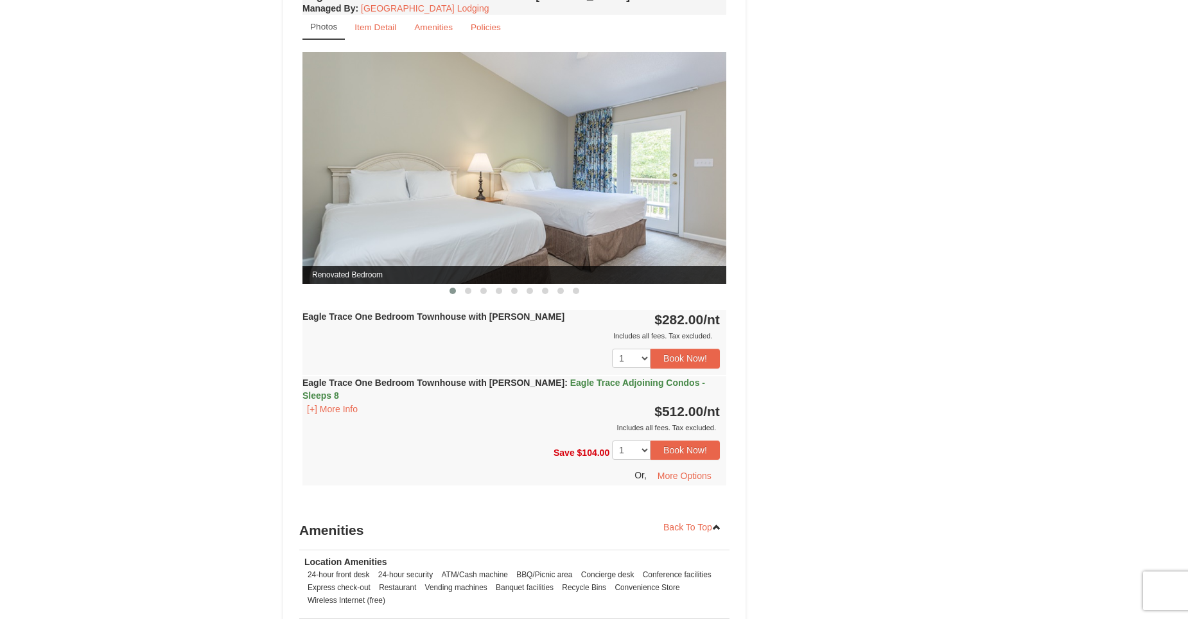
scroll to position [1028, 0]
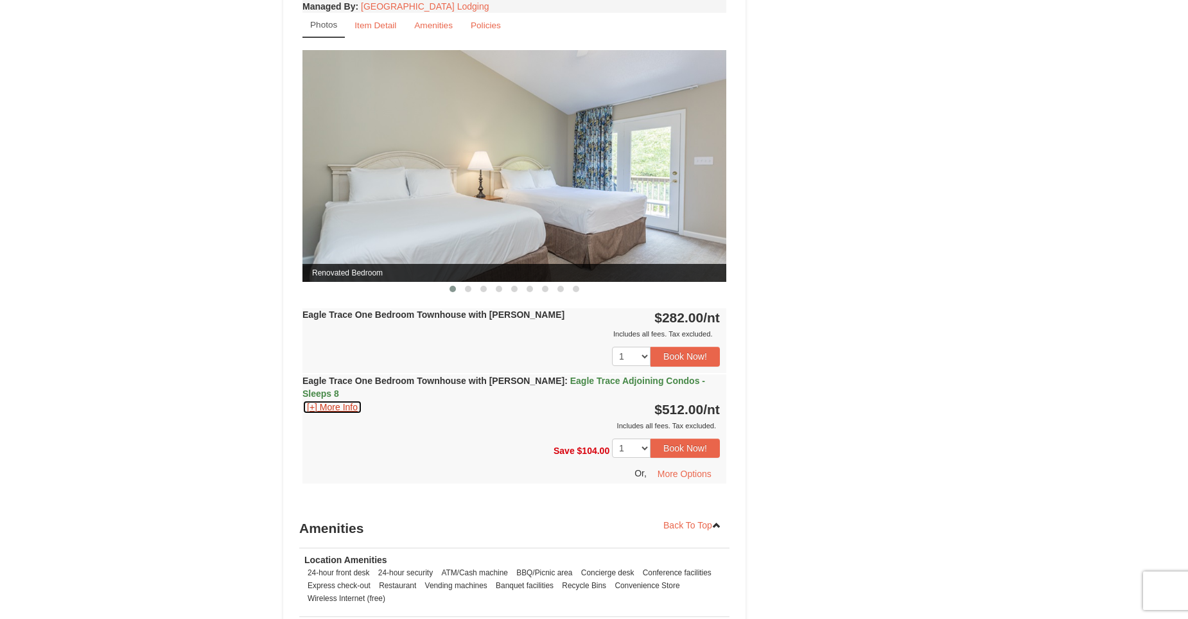
click at [308, 400] on button "[+] More Info" at bounding box center [332, 407] width 60 height 14
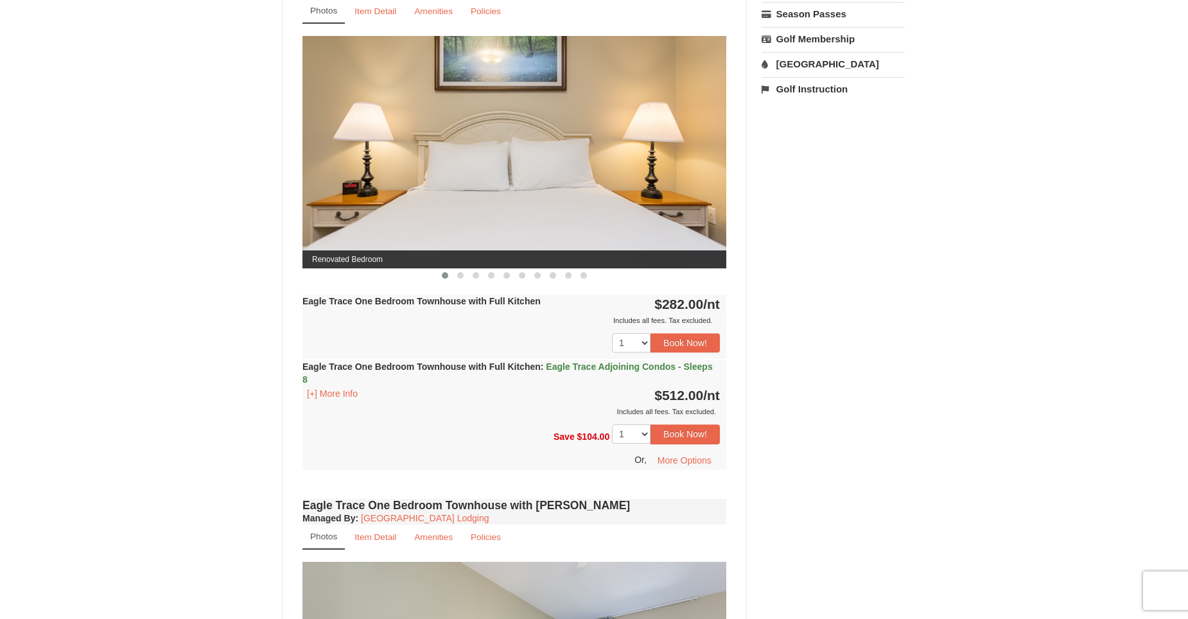
scroll to position [514, 0]
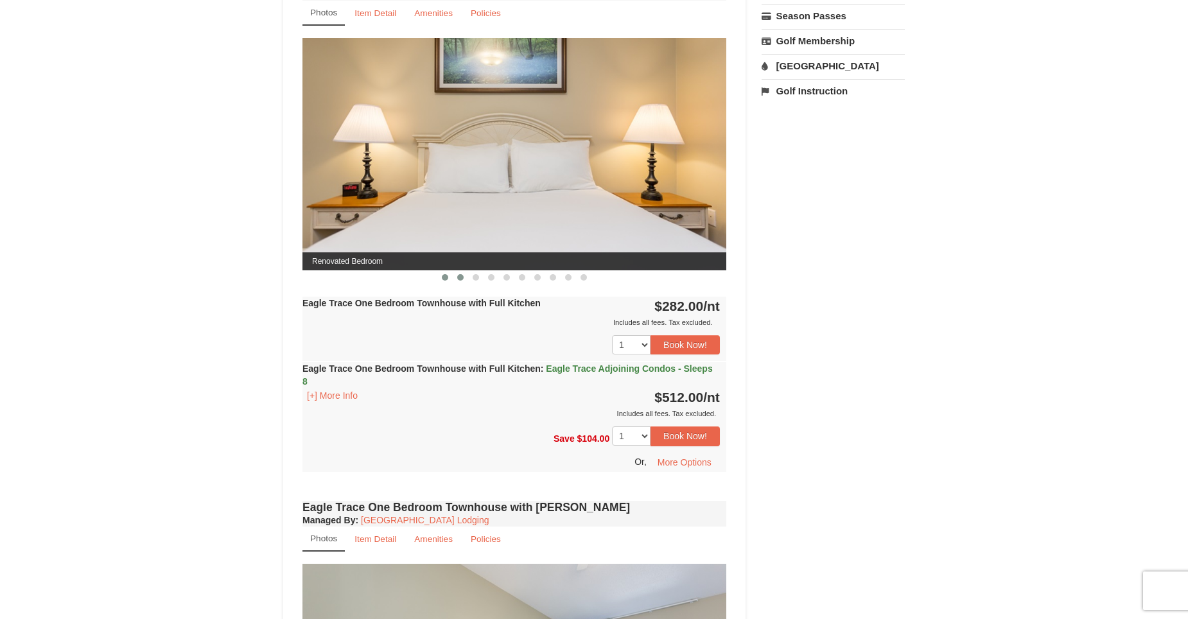
click at [460, 279] on span at bounding box center [460, 277] width 6 height 6
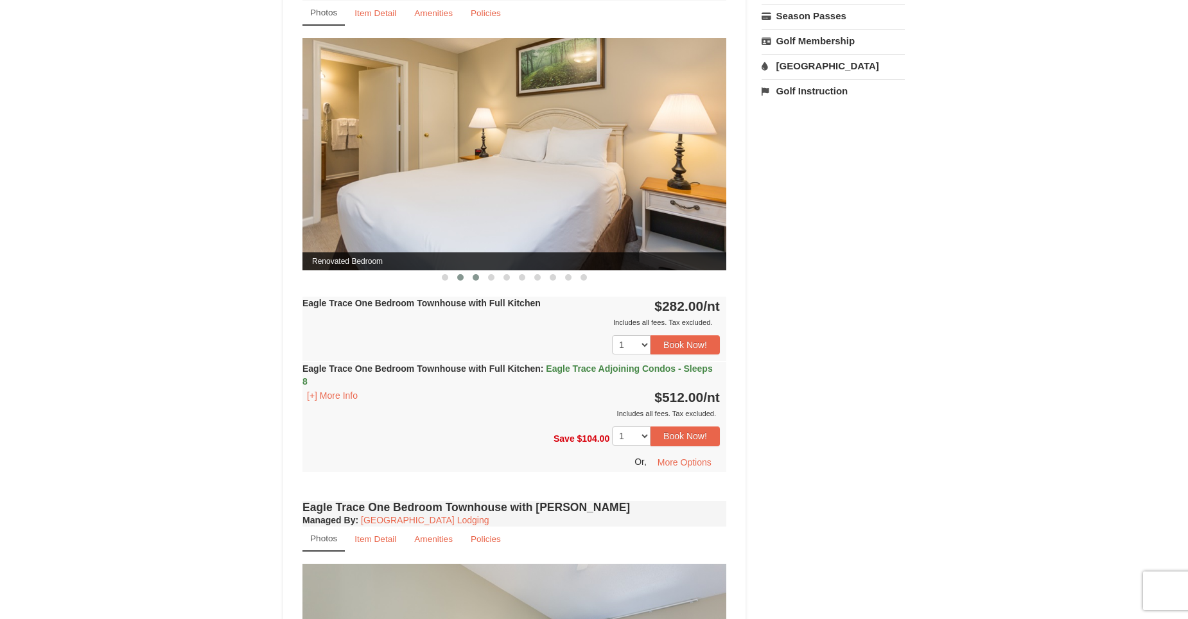
click at [475, 277] on span at bounding box center [476, 277] width 6 height 6
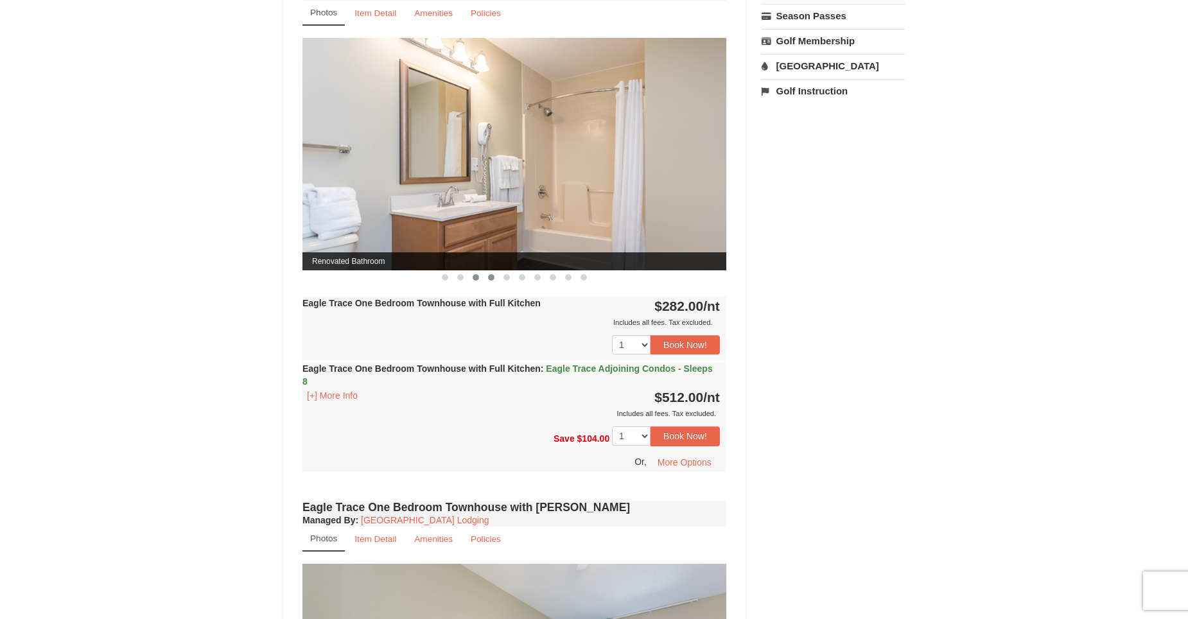
click at [496, 279] on button at bounding box center [491, 277] width 15 height 13
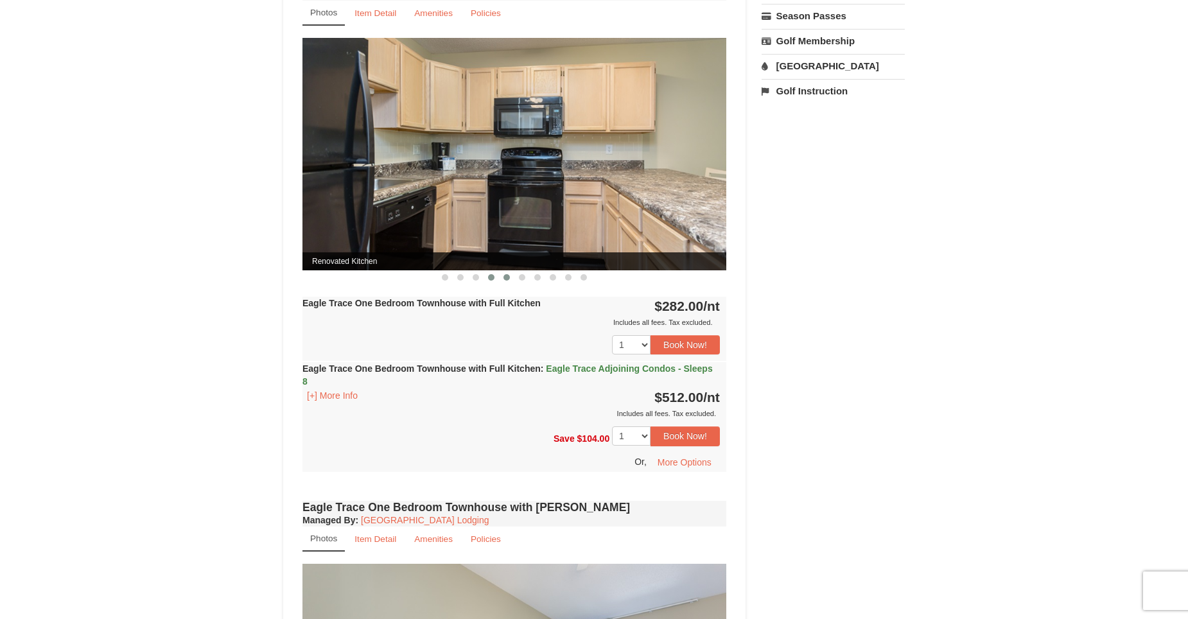
click at [507, 279] on span at bounding box center [506, 277] width 6 height 6
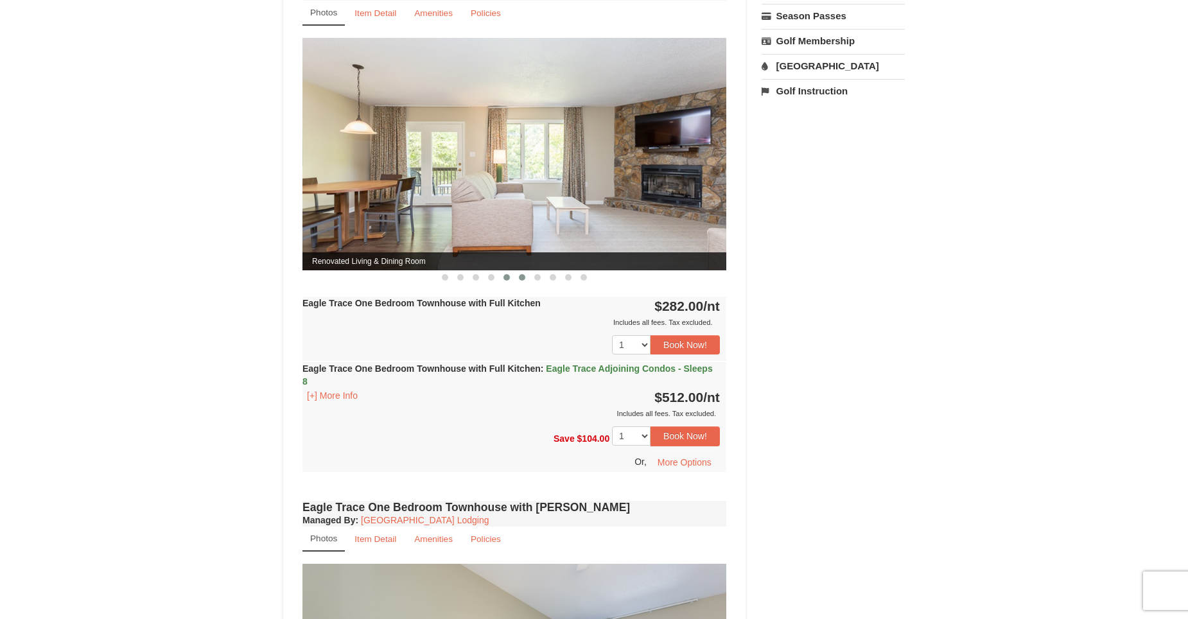
click at [522, 279] on span at bounding box center [522, 277] width 6 height 6
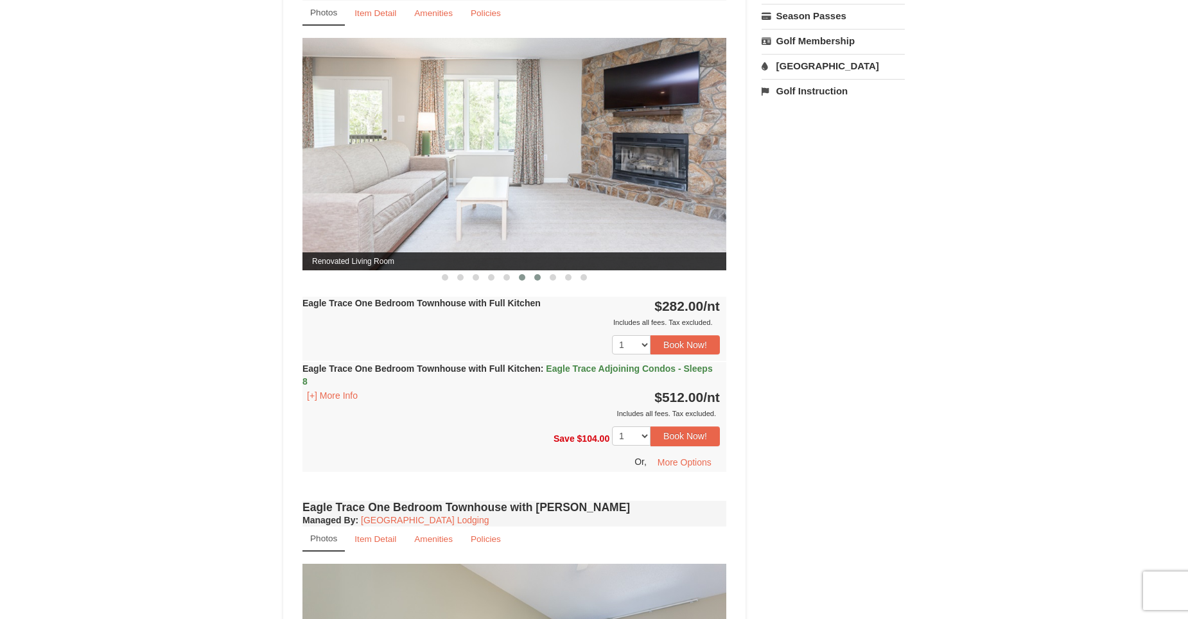
click at [538, 281] on button at bounding box center [537, 277] width 15 height 13
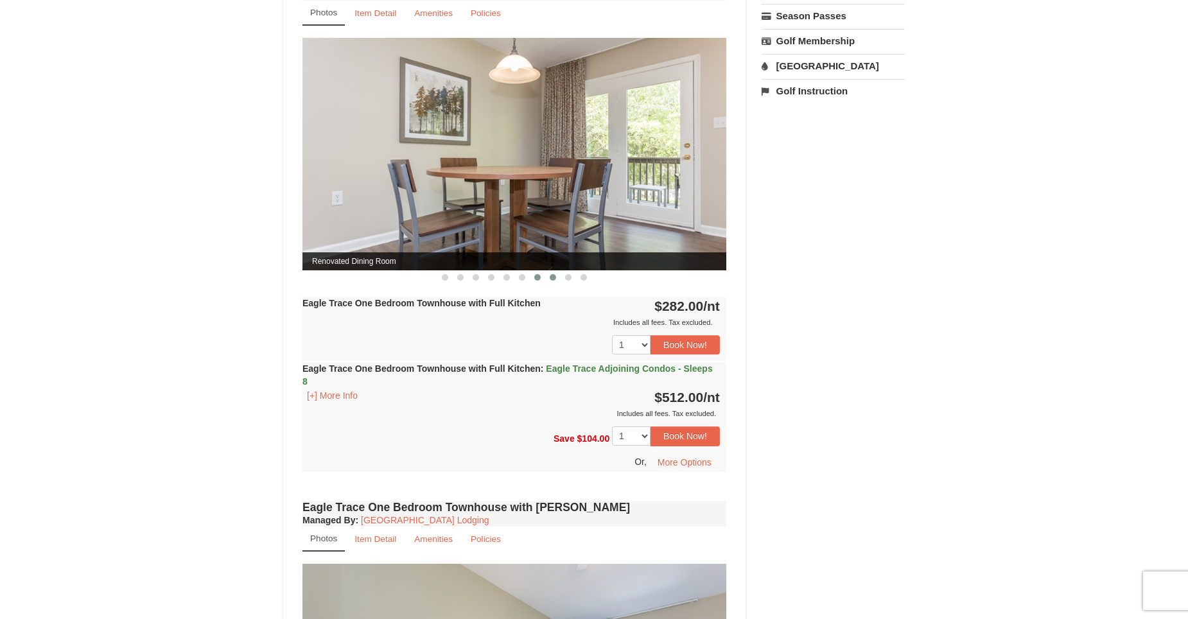
click at [554, 281] on button at bounding box center [552, 277] width 15 height 13
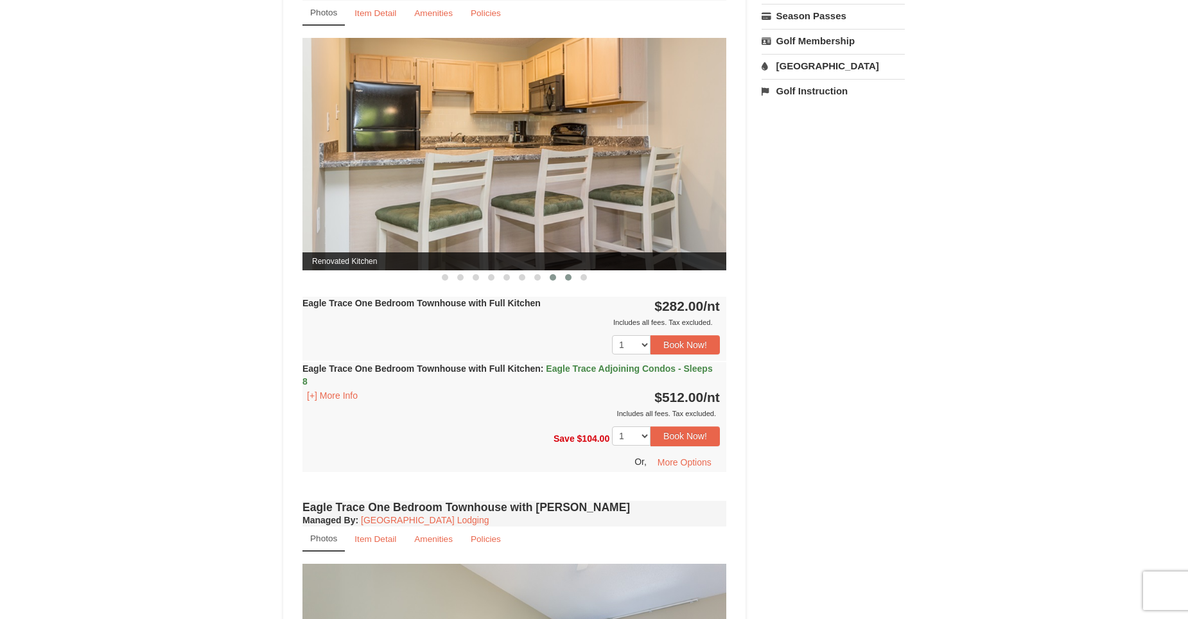
click at [572, 277] on button at bounding box center [568, 277] width 15 height 13
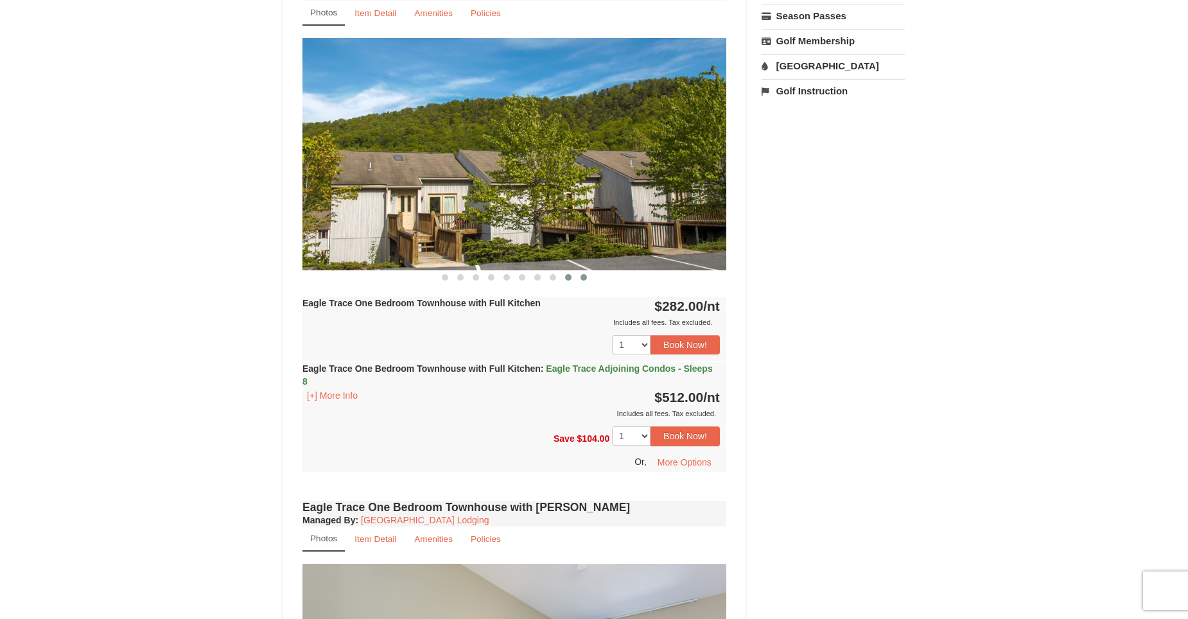
click at [582, 278] on span at bounding box center [584, 277] width 6 height 6
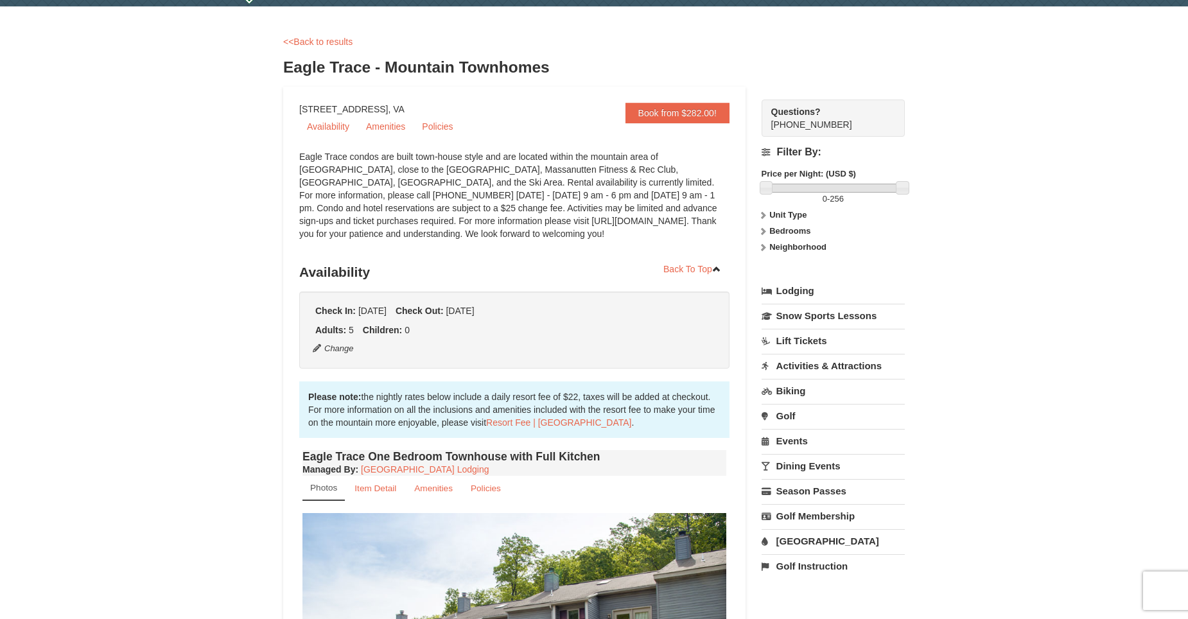
scroll to position [0, 0]
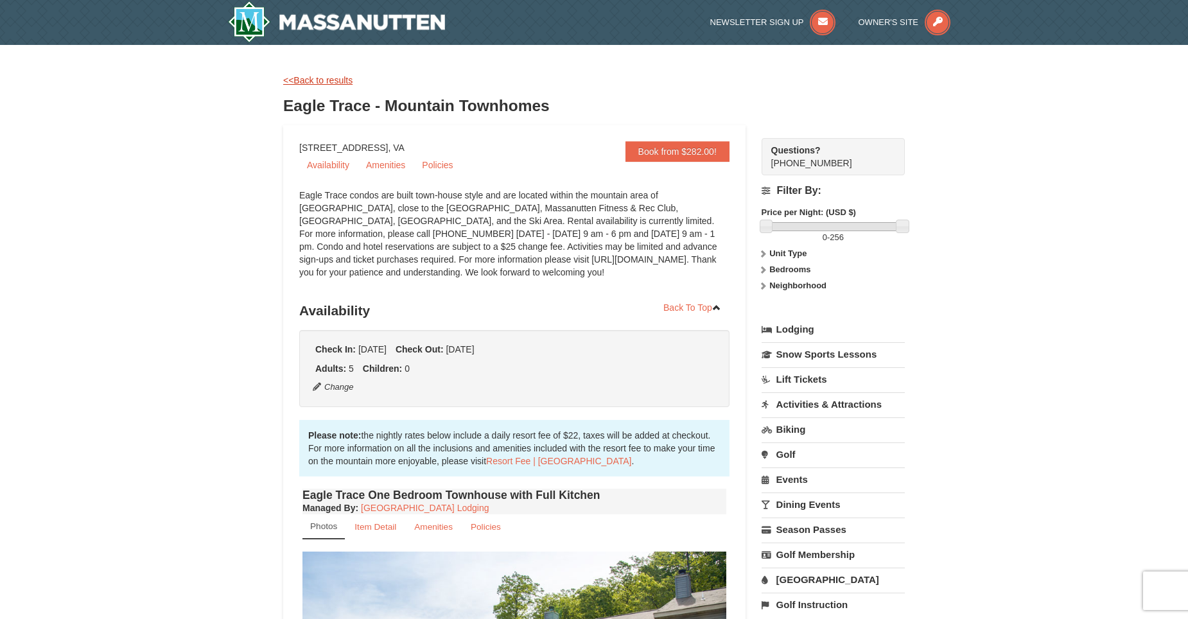
click at [322, 80] on link "<<Back to results" at bounding box center [317, 80] width 69 height 10
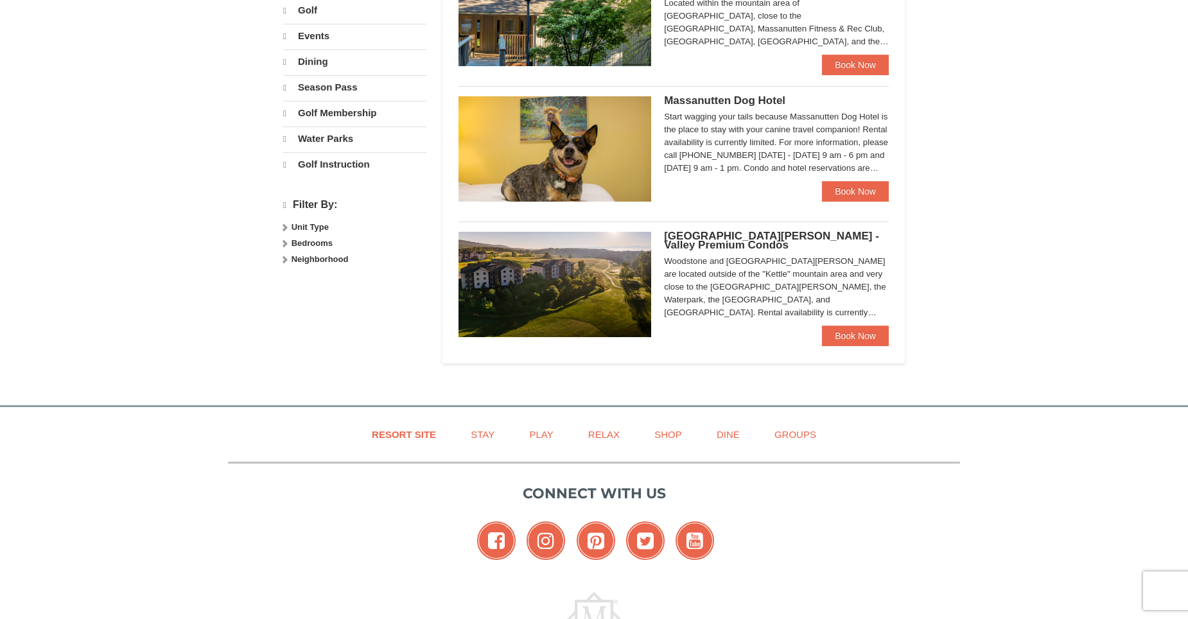
select select "9"
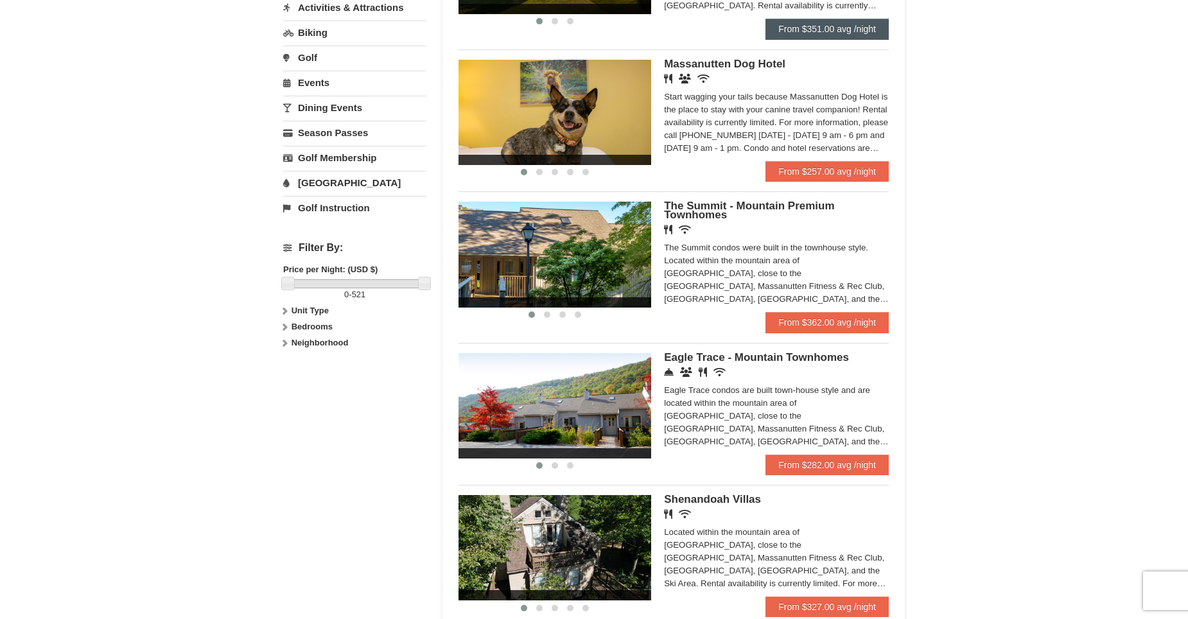
scroll to position [385, 0]
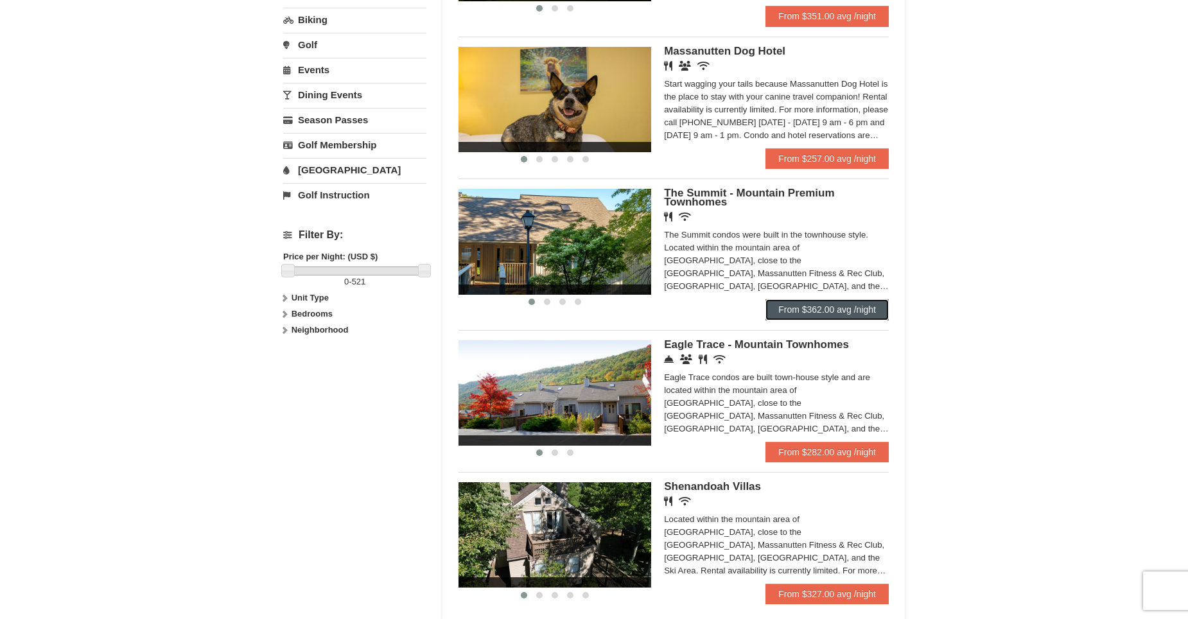
click at [816, 309] on link "From $362.00 avg /night" at bounding box center [827, 309] width 123 height 21
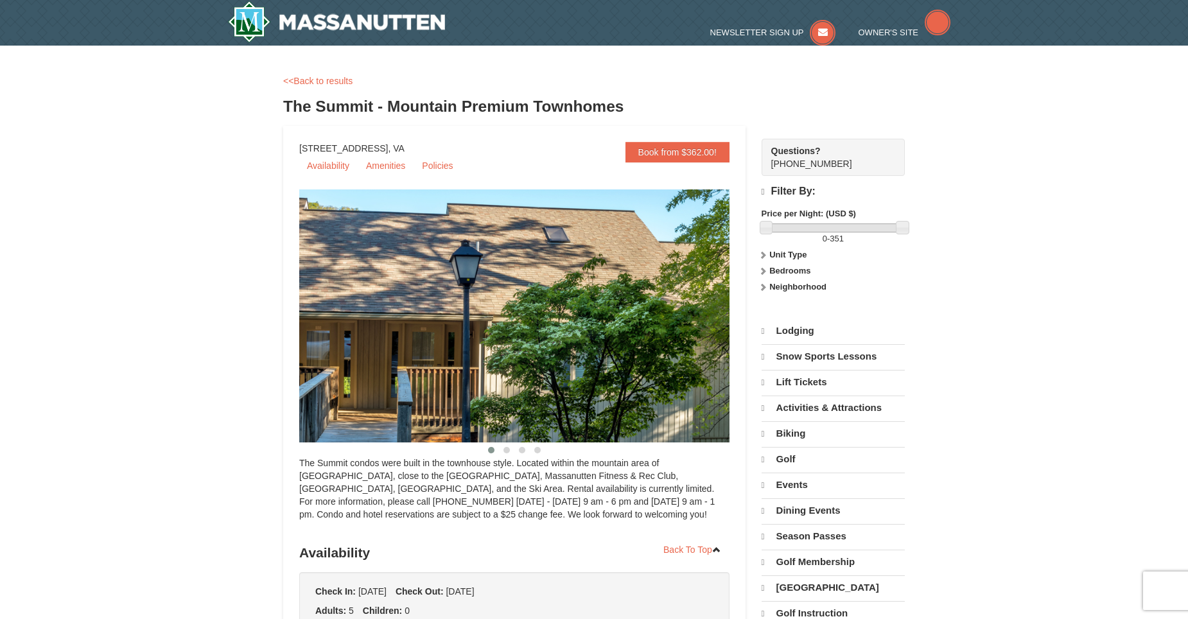
select select "9"
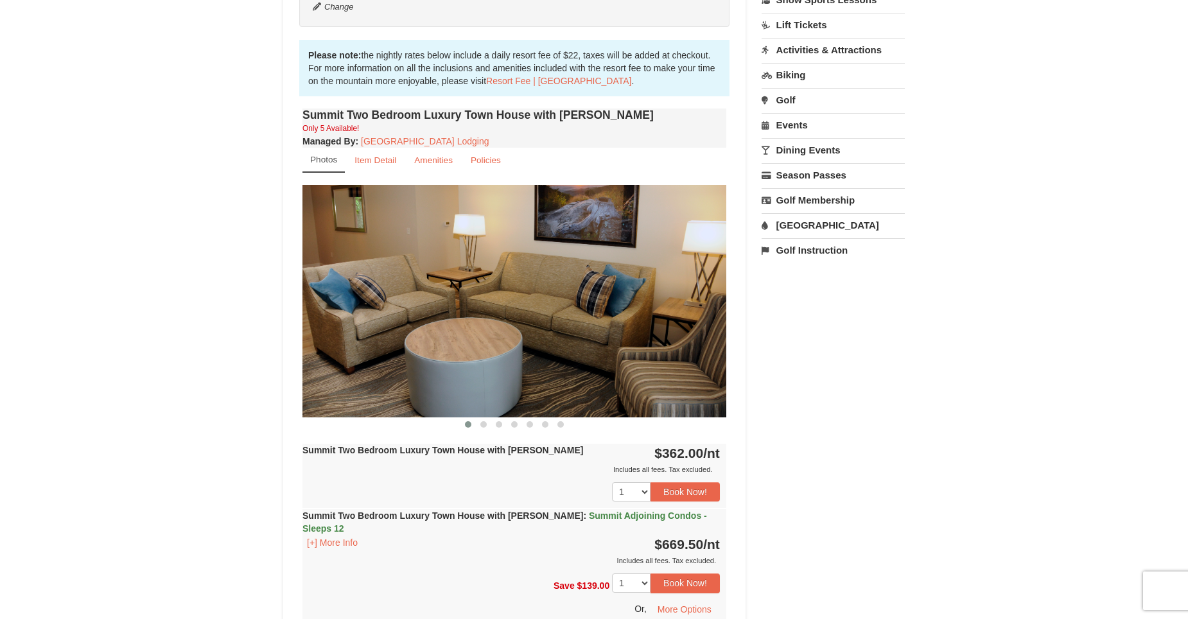
scroll to position [385, 0]
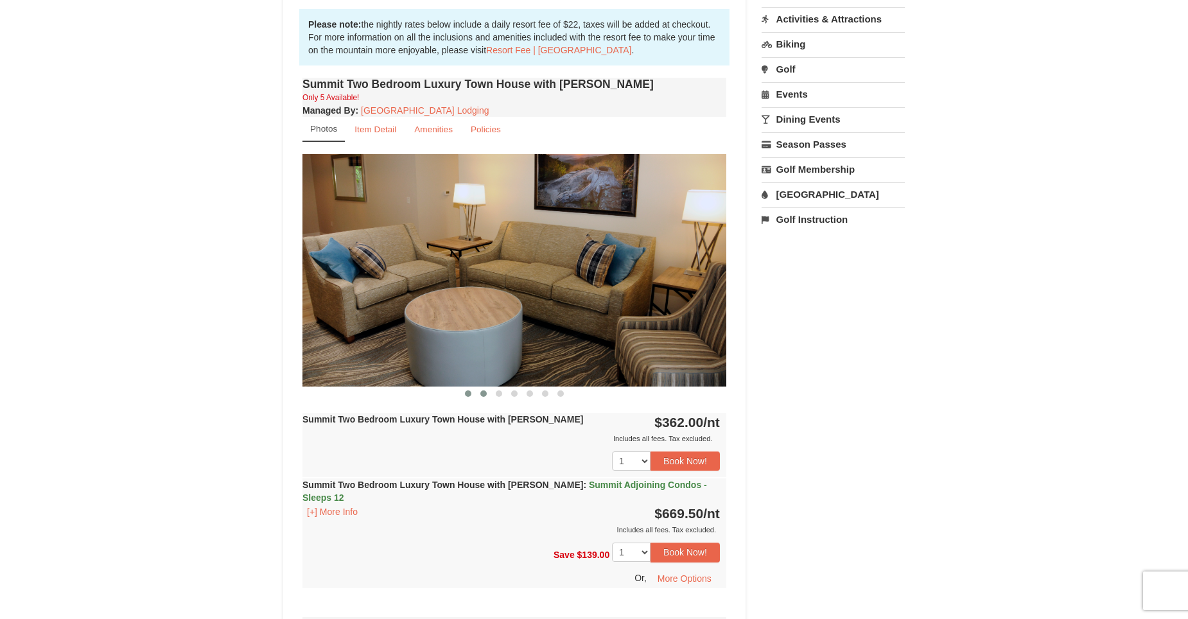
click at [487, 392] on button at bounding box center [483, 393] width 15 height 13
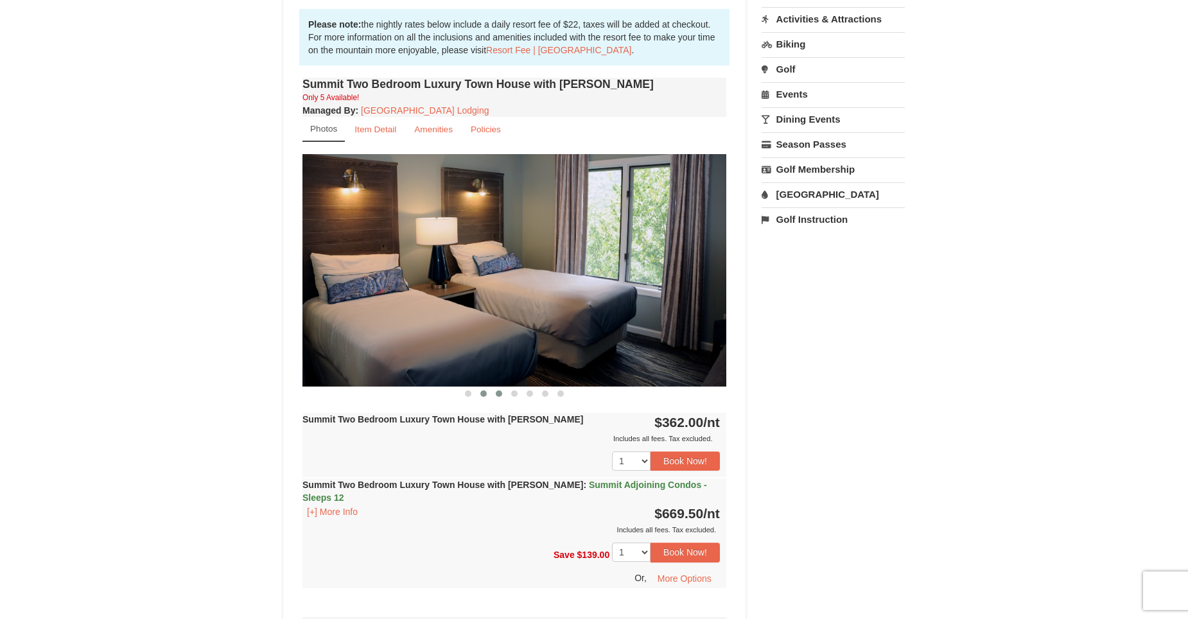
click at [502, 391] on button at bounding box center [498, 393] width 15 height 13
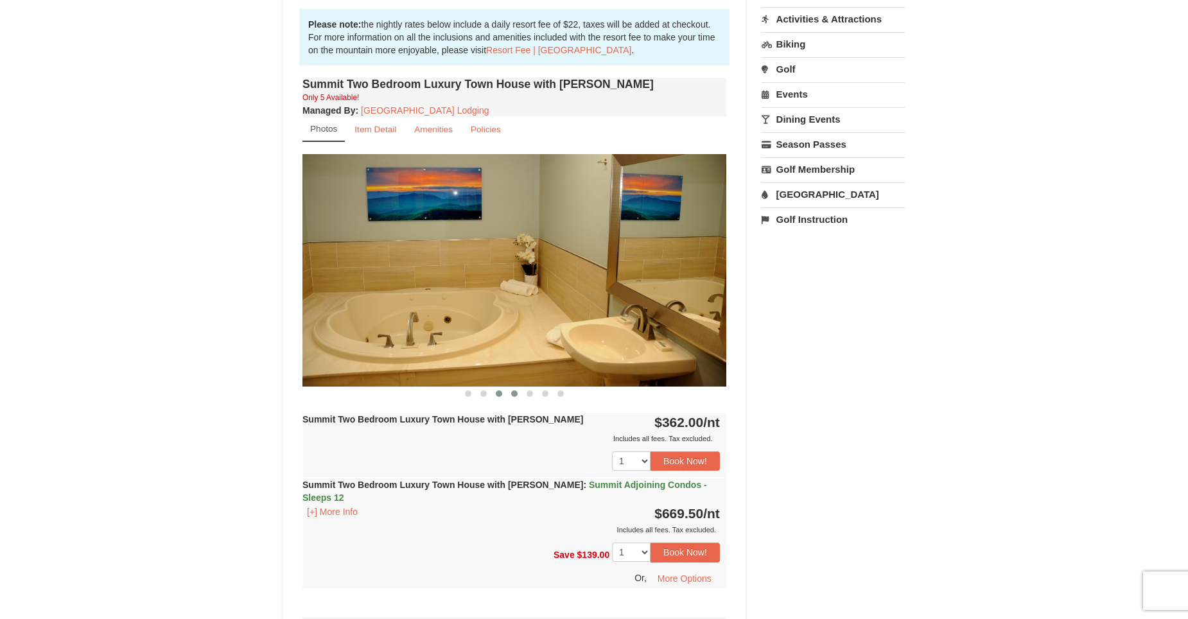
click at [510, 392] on button at bounding box center [514, 393] width 15 height 13
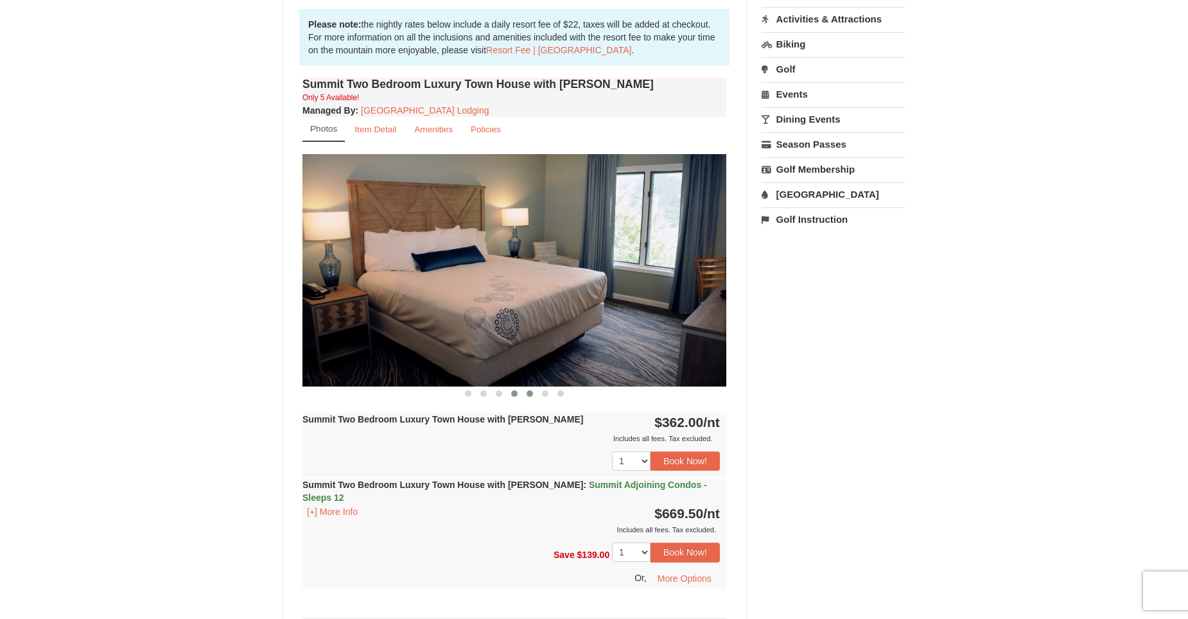
click at [530, 396] on span at bounding box center [530, 393] width 6 height 6
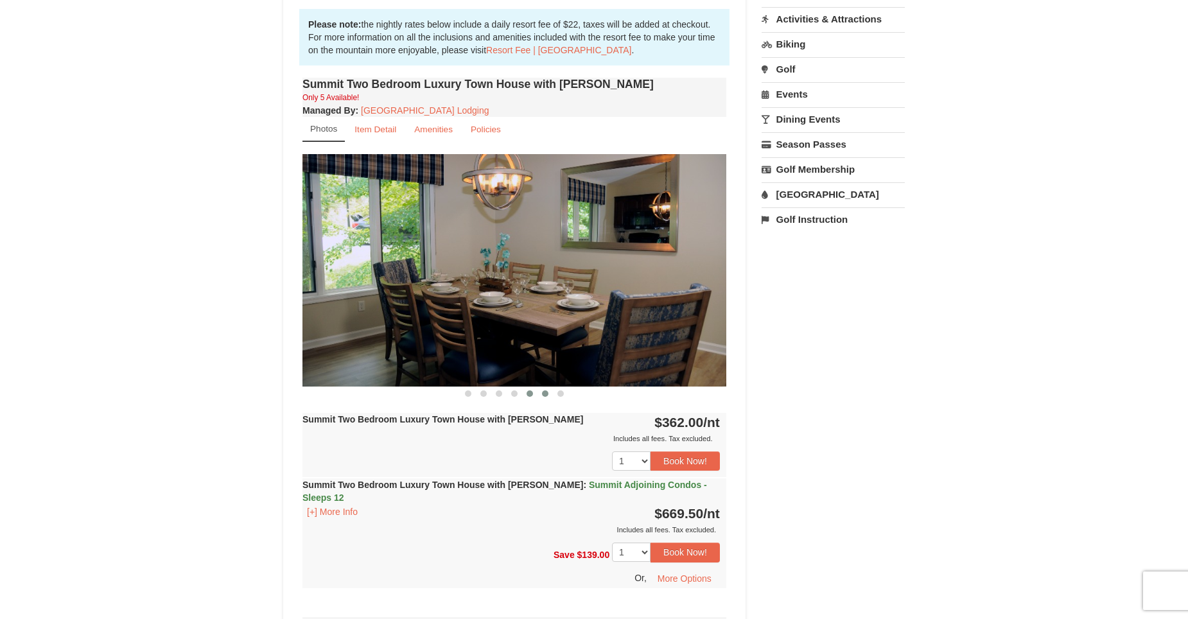
click at [545, 398] on button at bounding box center [545, 393] width 15 height 13
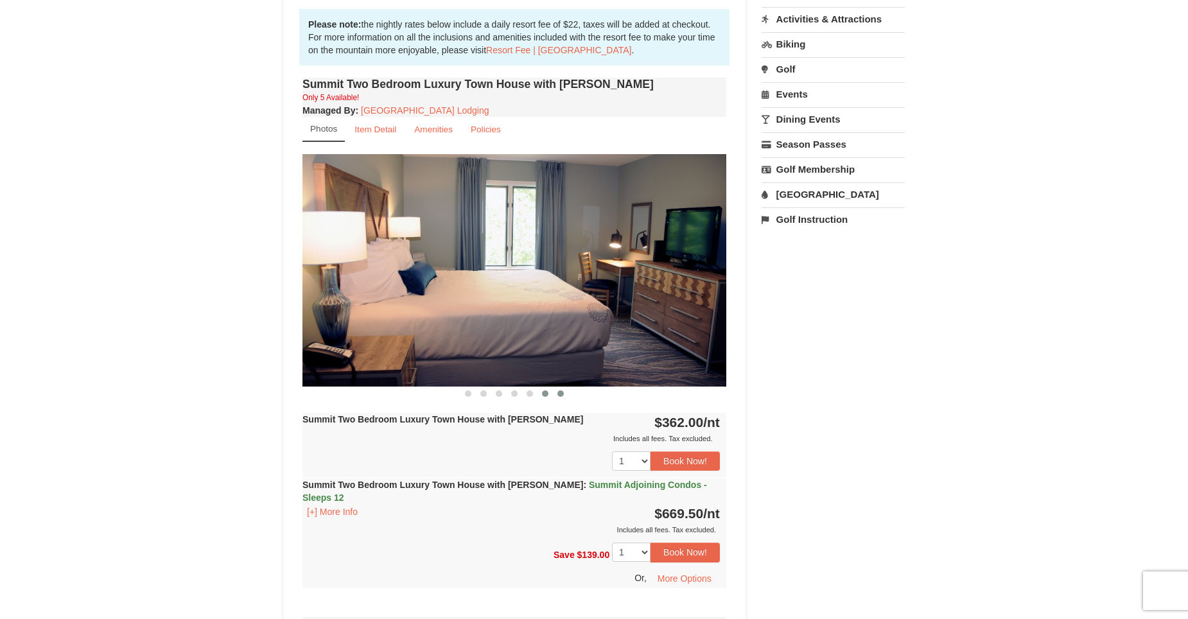
click at [559, 392] on span at bounding box center [560, 393] width 6 height 6
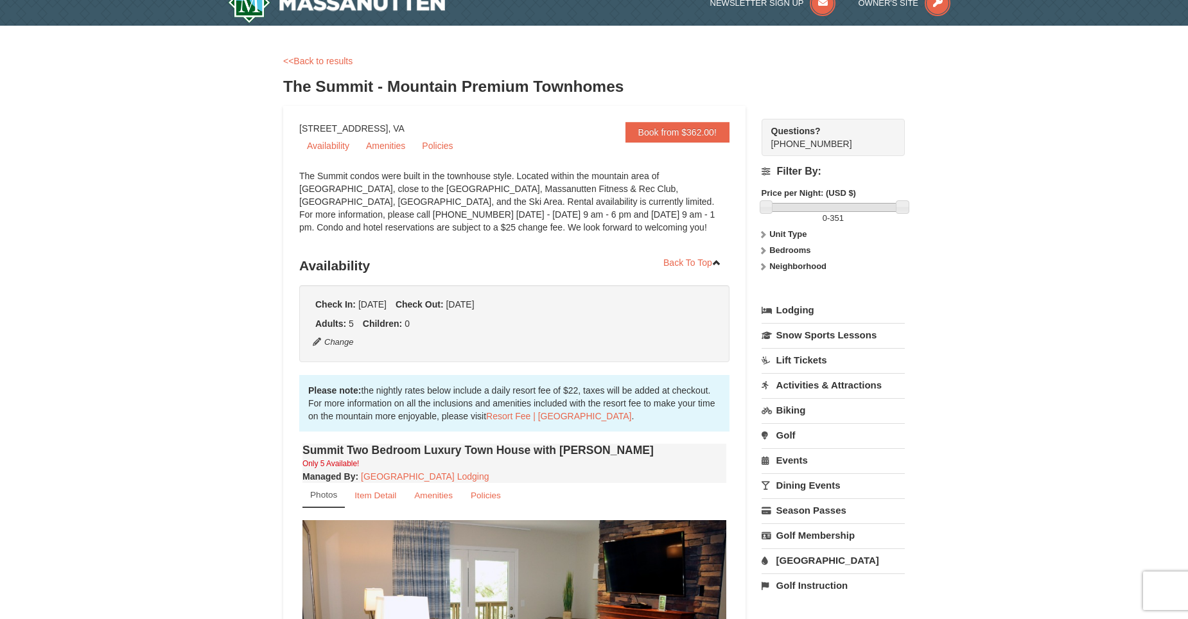
scroll to position [0, 0]
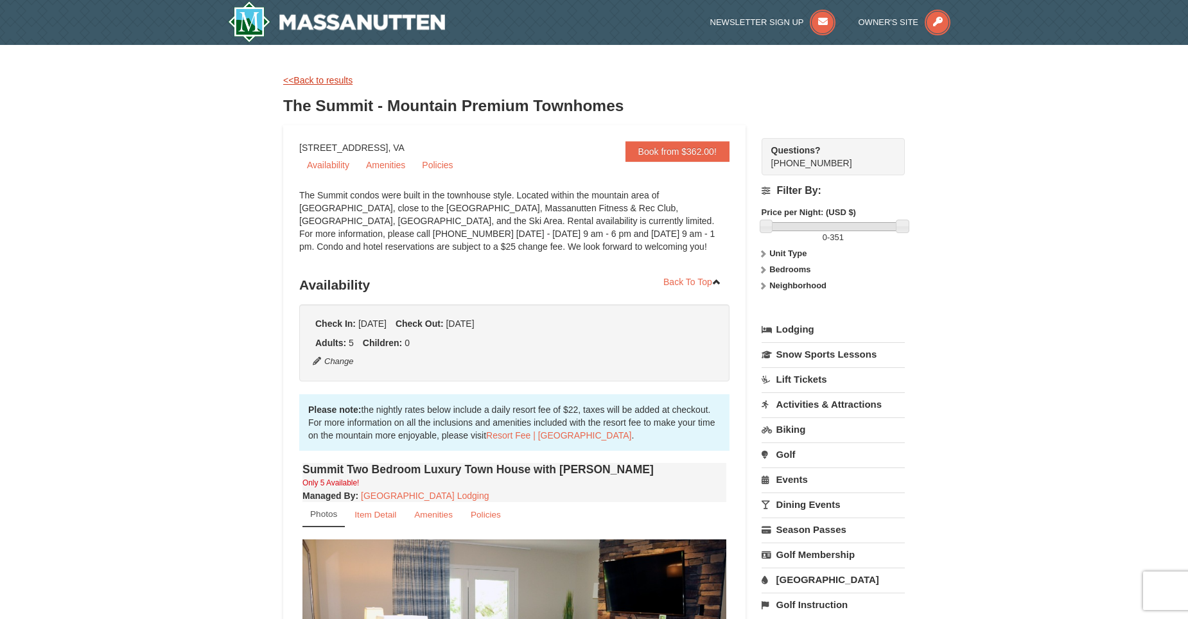
click at [334, 82] on link "<<Back to results" at bounding box center [317, 80] width 69 height 10
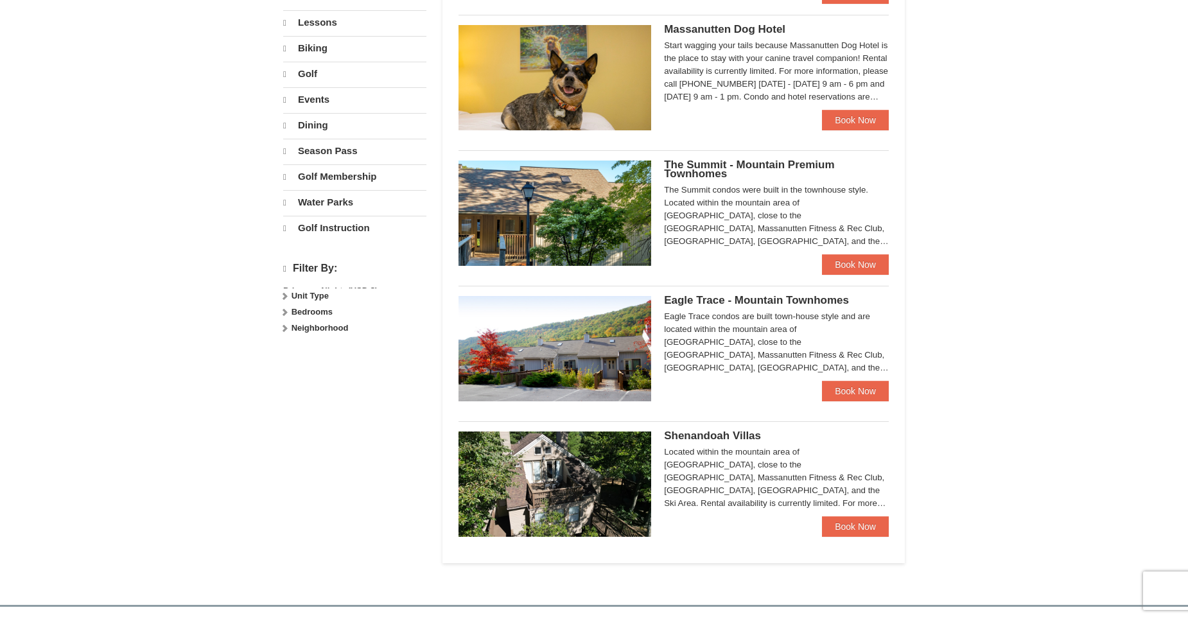
select select "9"
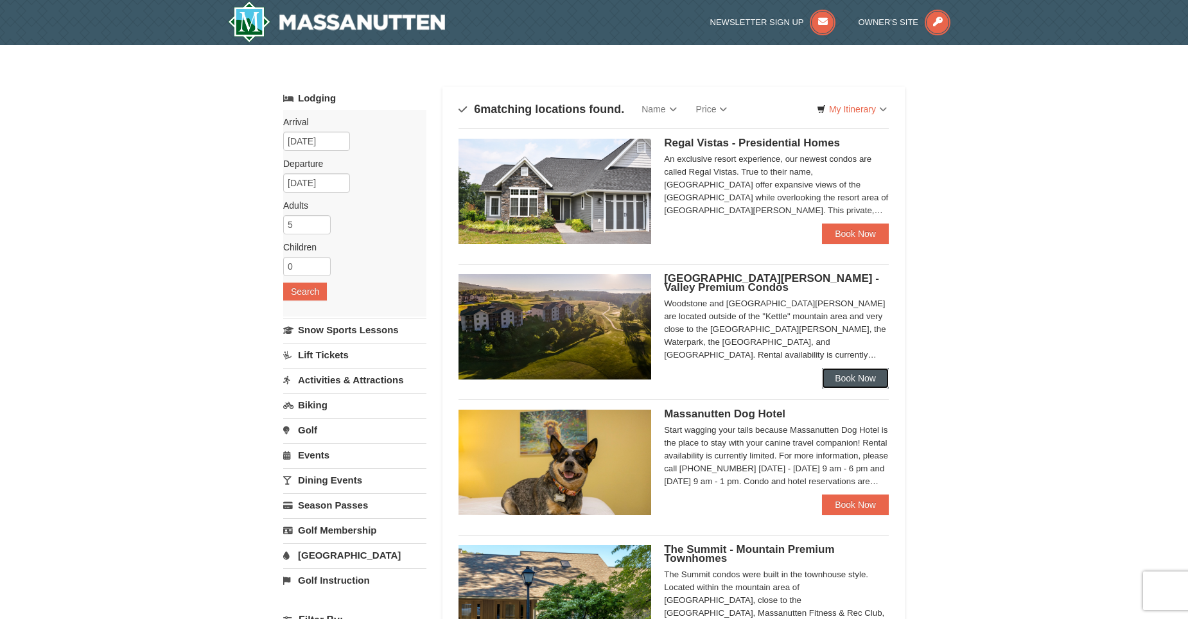
click at [859, 373] on link "Book Now" at bounding box center [855, 378] width 67 height 21
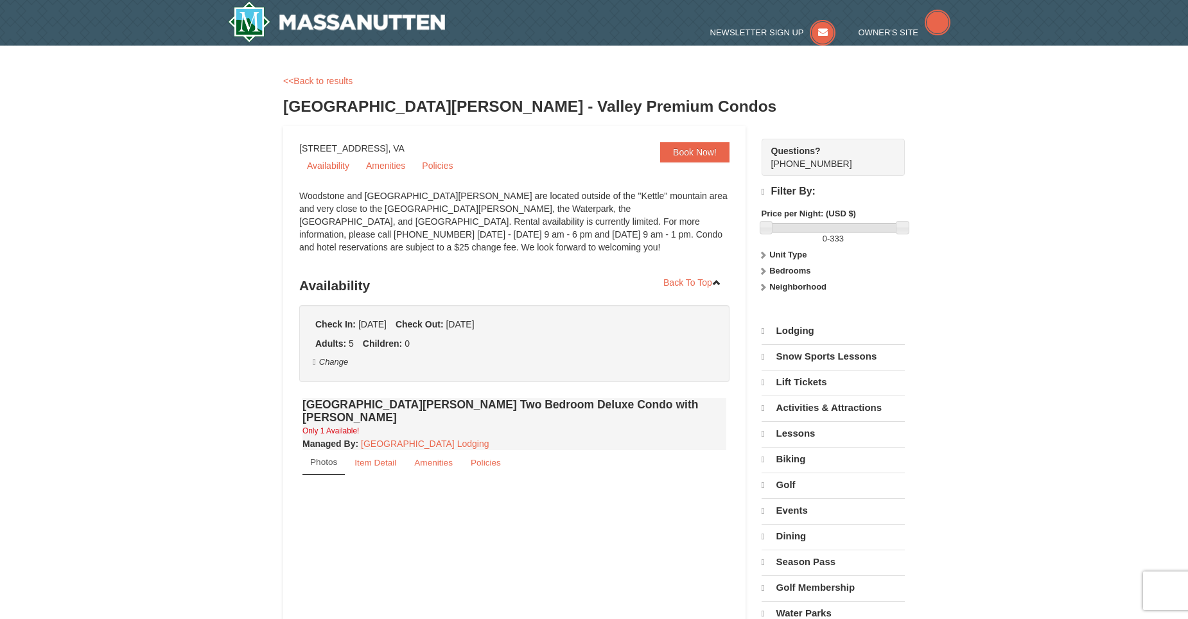
select select "9"
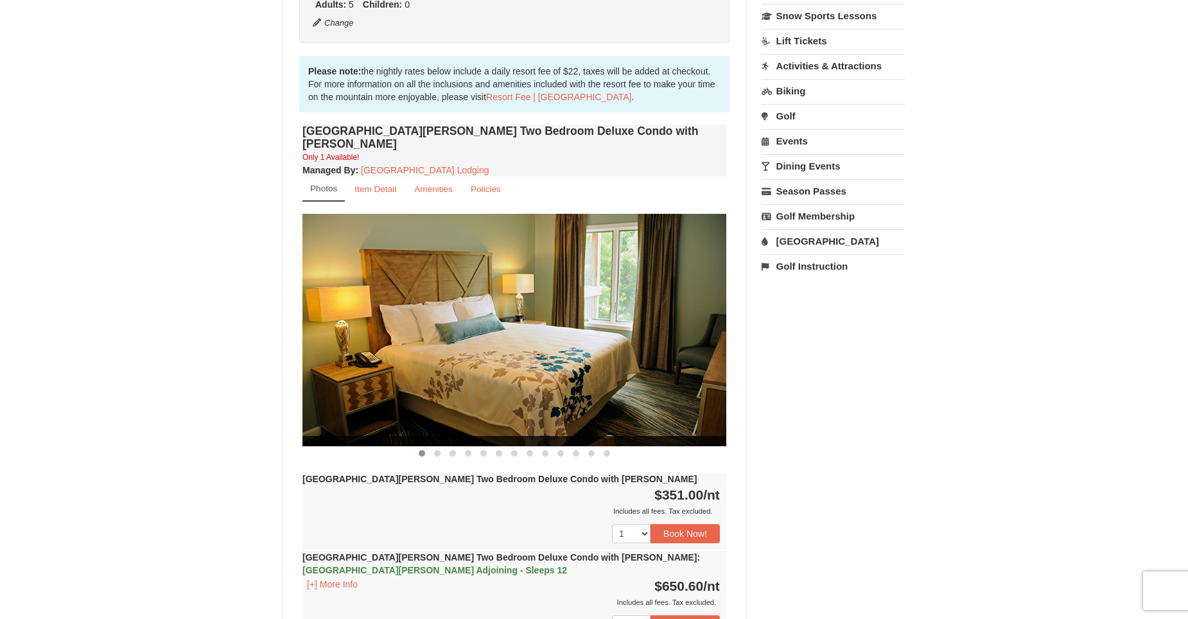
scroll to position [385, 0]
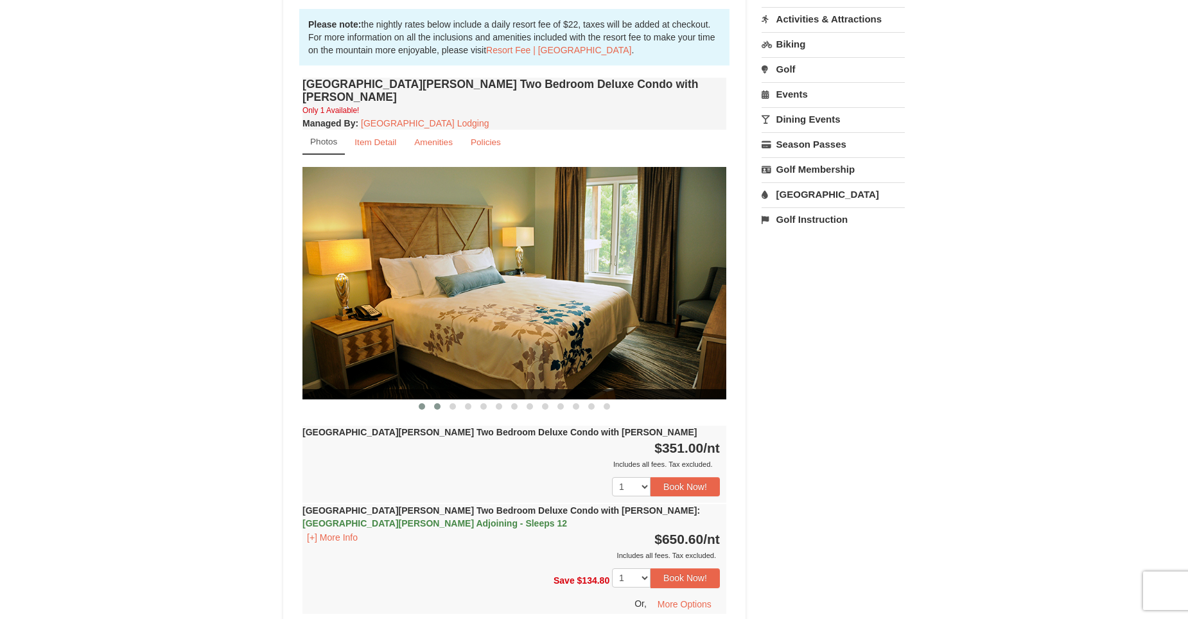
click at [439, 403] on span at bounding box center [437, 406] width 6 height 6
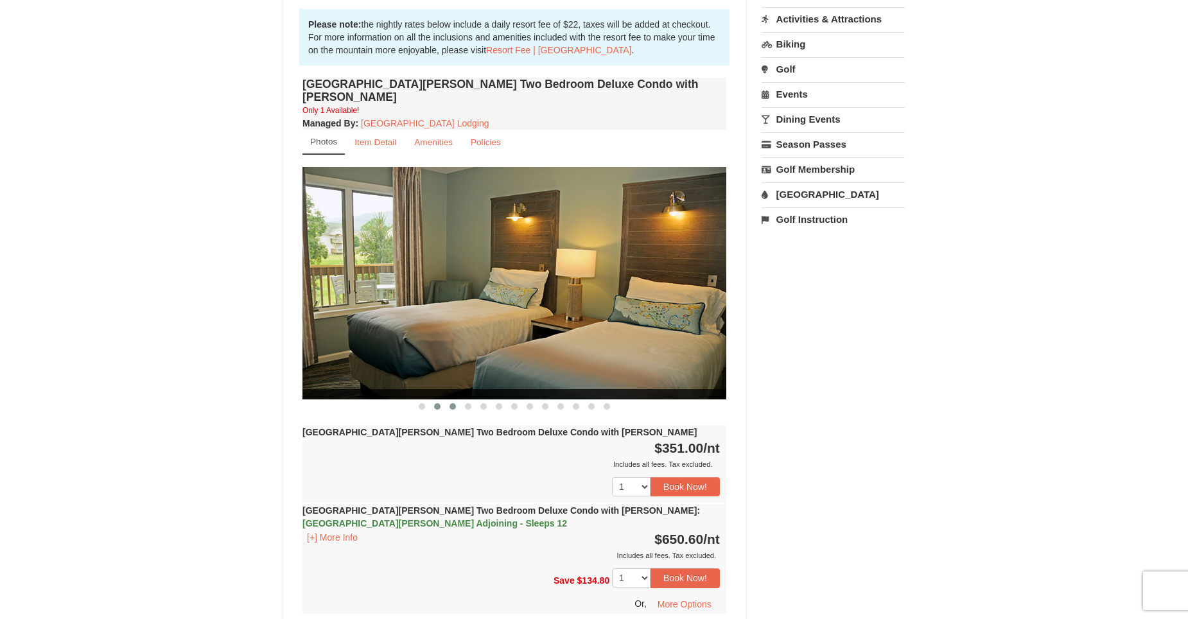
click at [453, 403] on span at bounding box center [453, 406] width 6 height 6
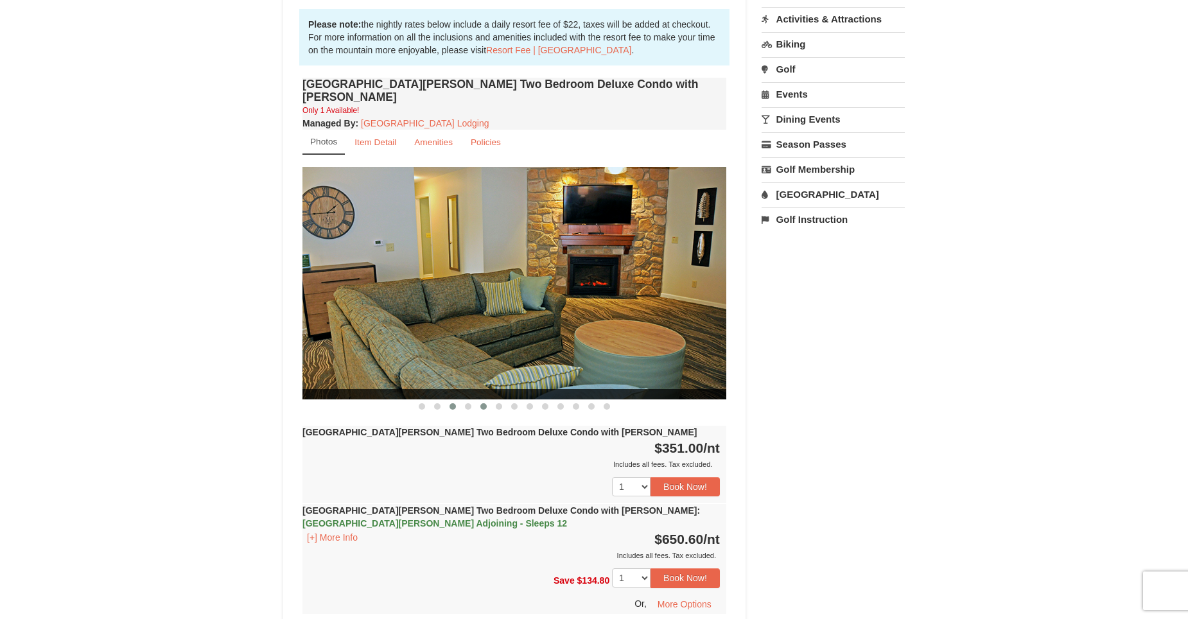
click at [477, 400] on button at bounding box center [483, 406] width 15 height 13
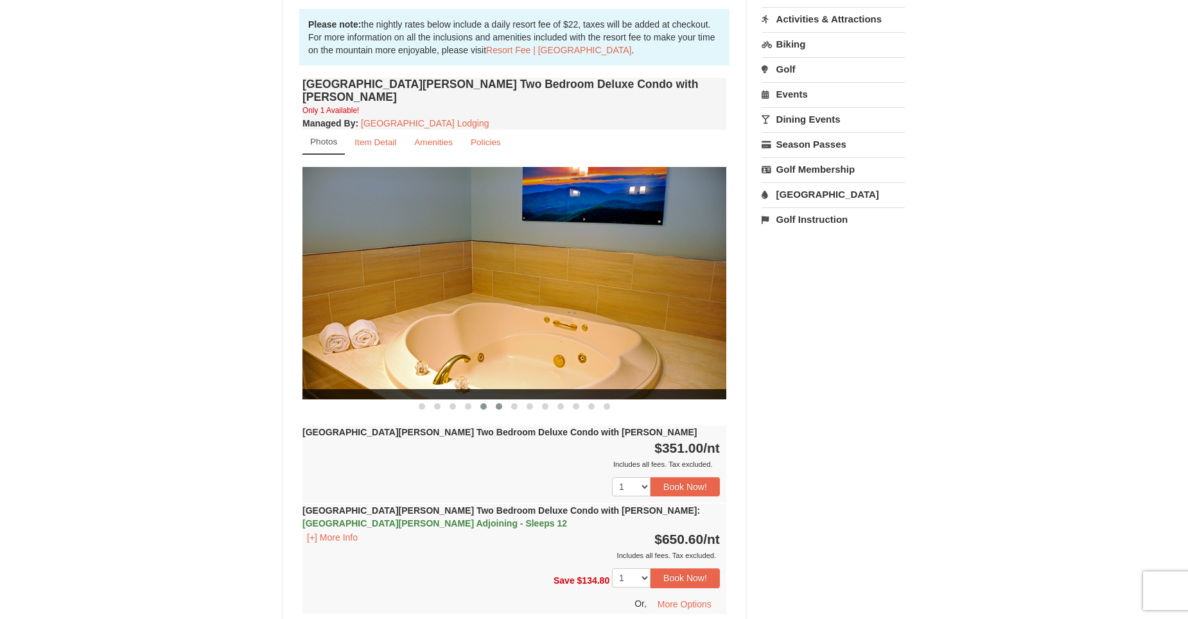
click at [498, 403] on span at bounding box center [499, 406] width 6 height 6
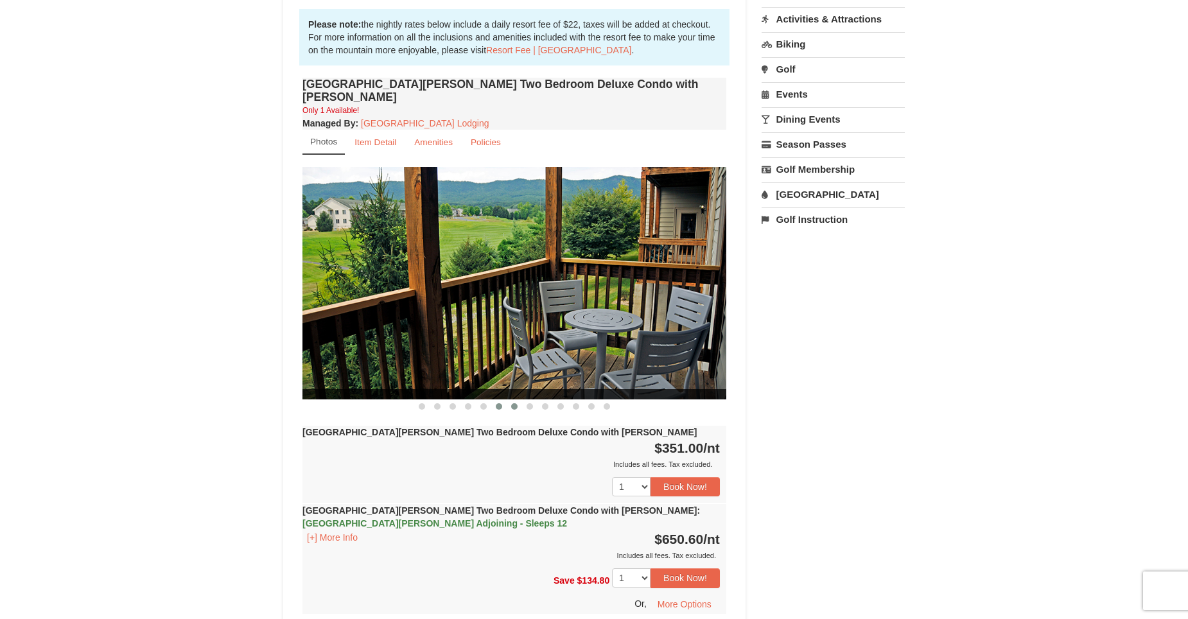
click at [514, 403] on span at bounding box center [514, 406] width 6 height 6
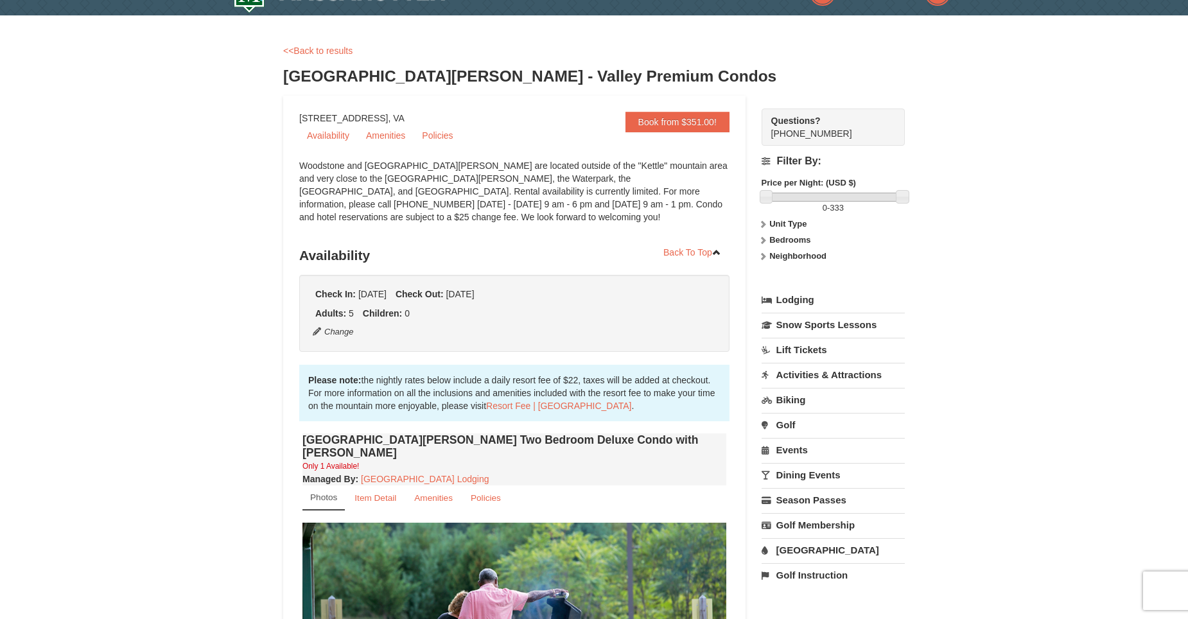
scroll to position [0, 0]
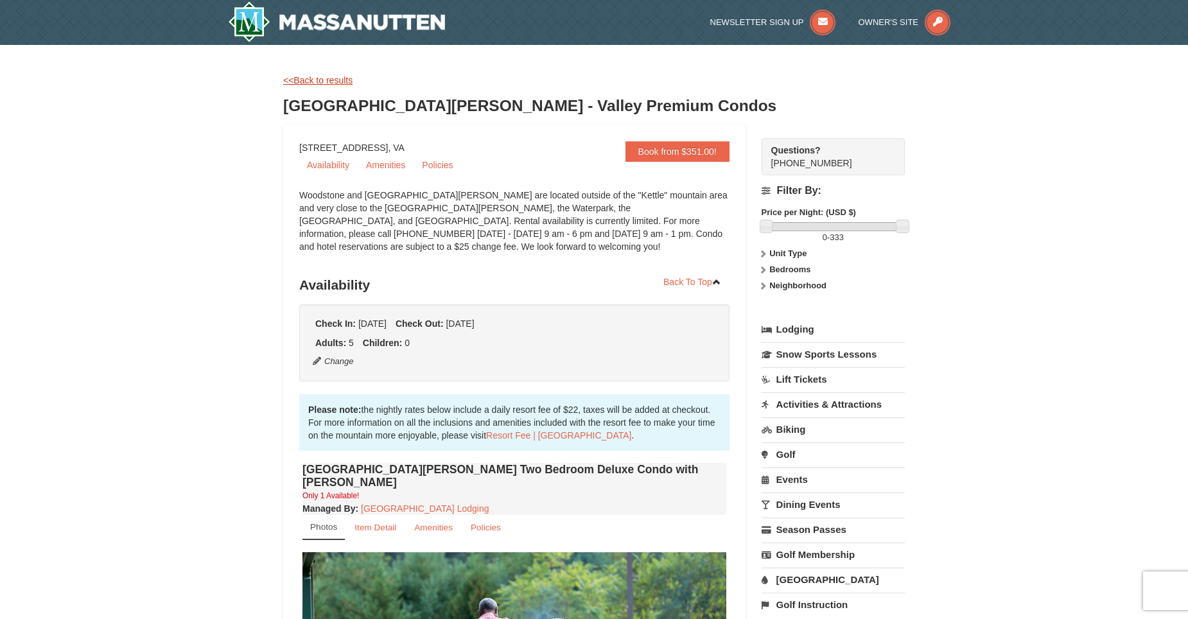
click at [335, 80] on link "<<Back to results" at bounding box center [317, 80] width 69 height 10
